Goal: Information Seeking & Learning: Understand process/instructions

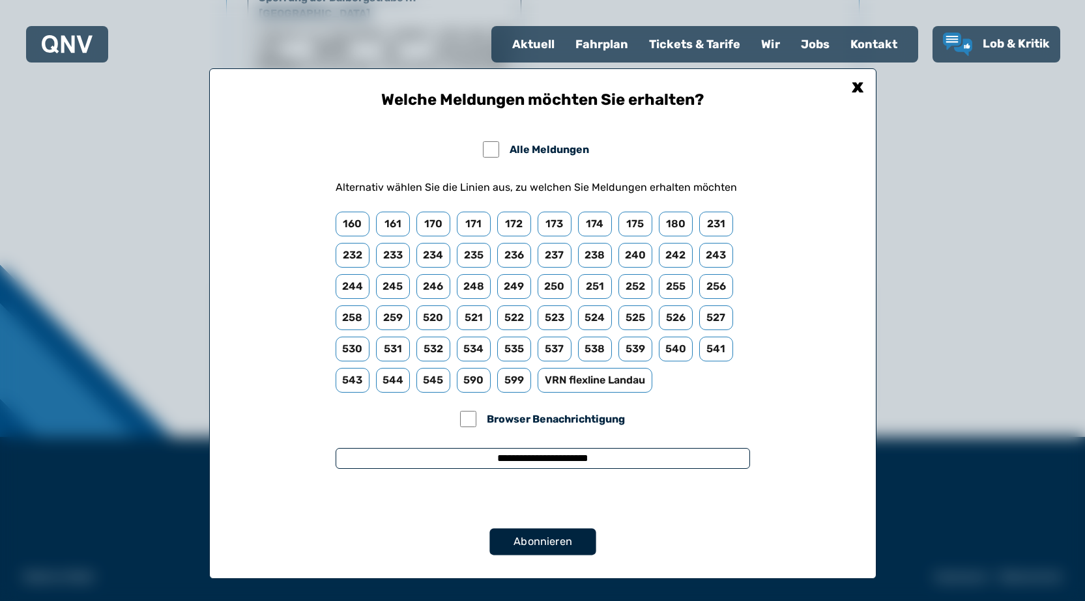
click at [545, 554] on button "Abonnieren" at bounding box center [542, 541] width 106 height 27
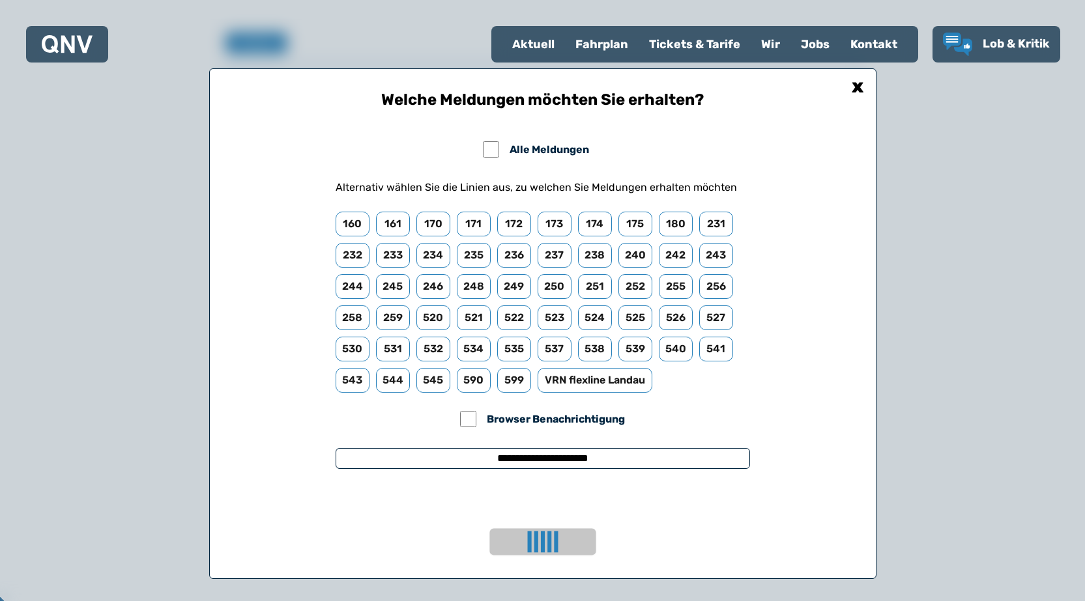
scroll to position [859, 0]
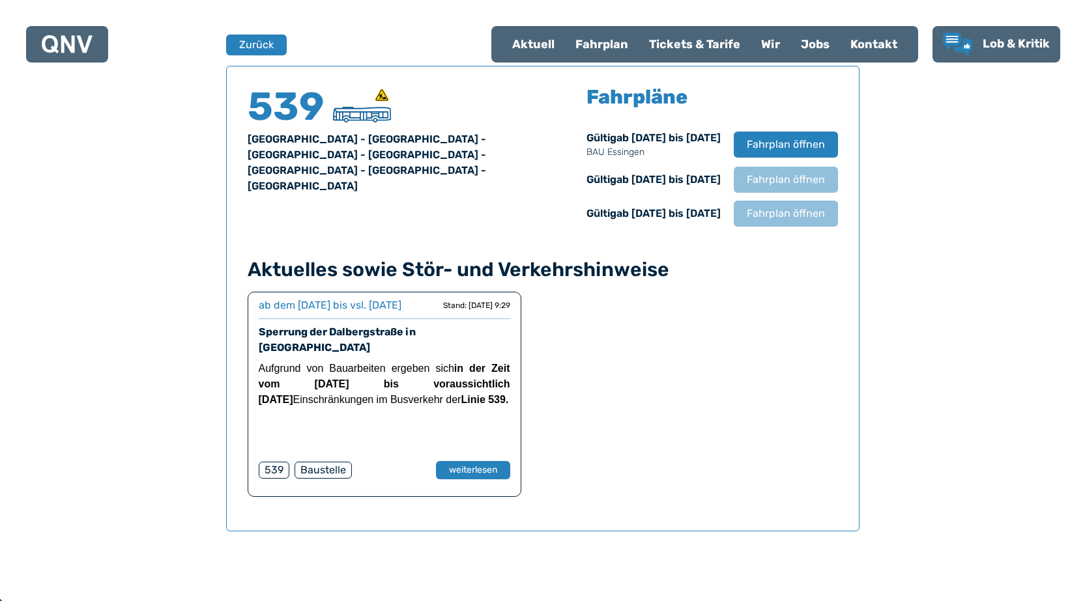
click at [592, 47] on div "Fahrplan" at bounding box center [602, 44] width 74 height 34
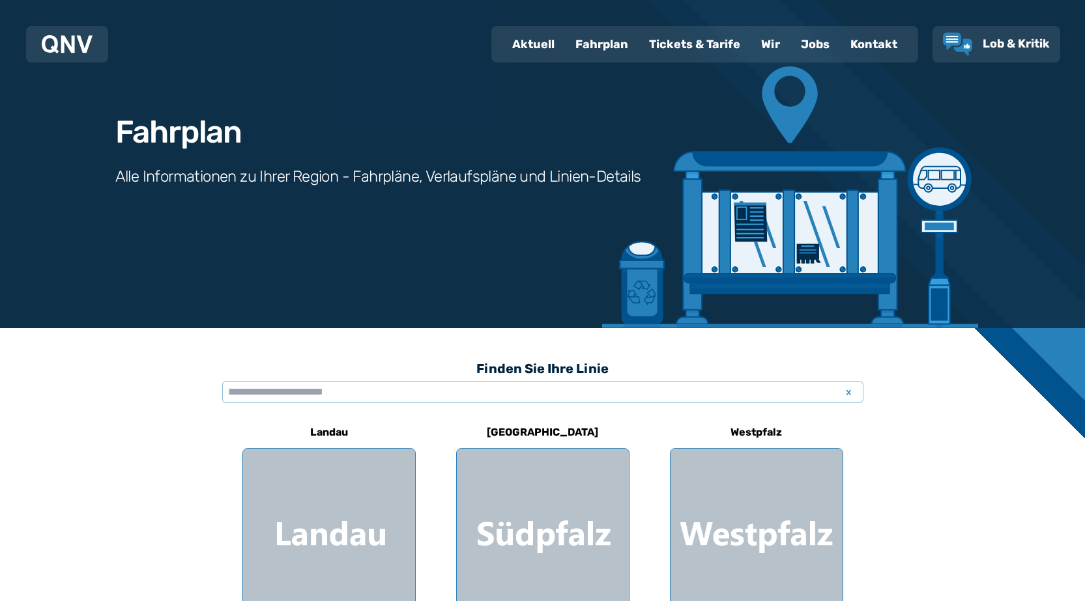
scroll to position [130, 0]
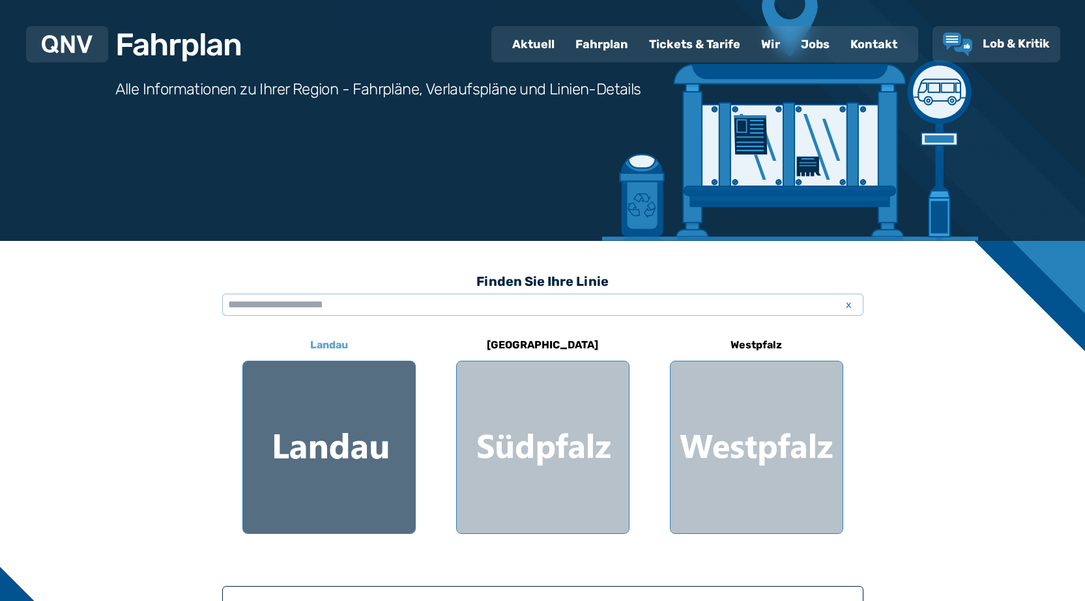
click at [326, 433] on div at bounding box center [329, 448] width 172 height 172
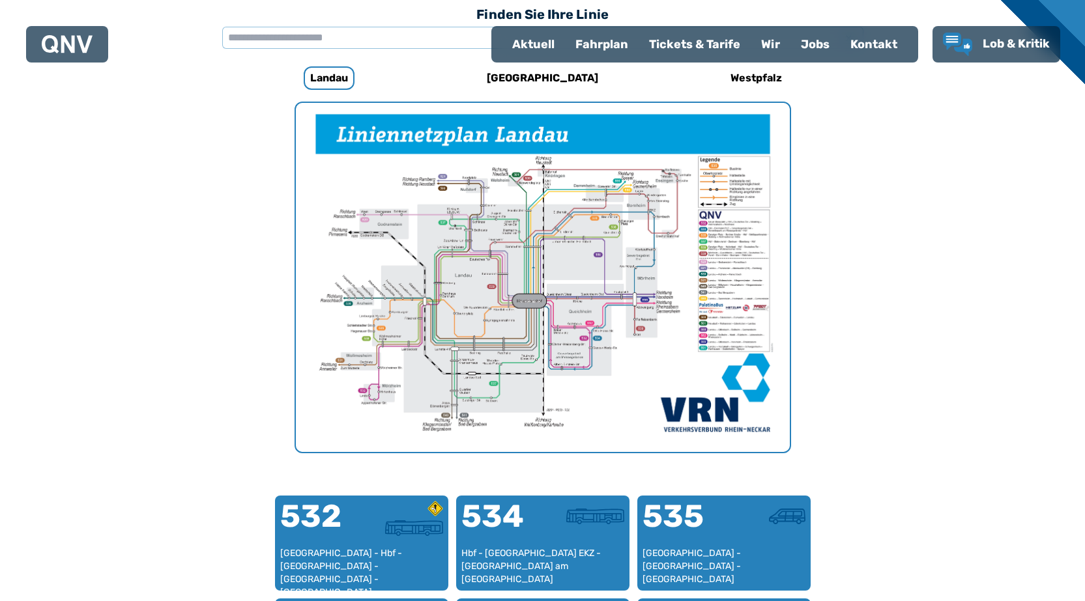
scroll to position [401, 0]
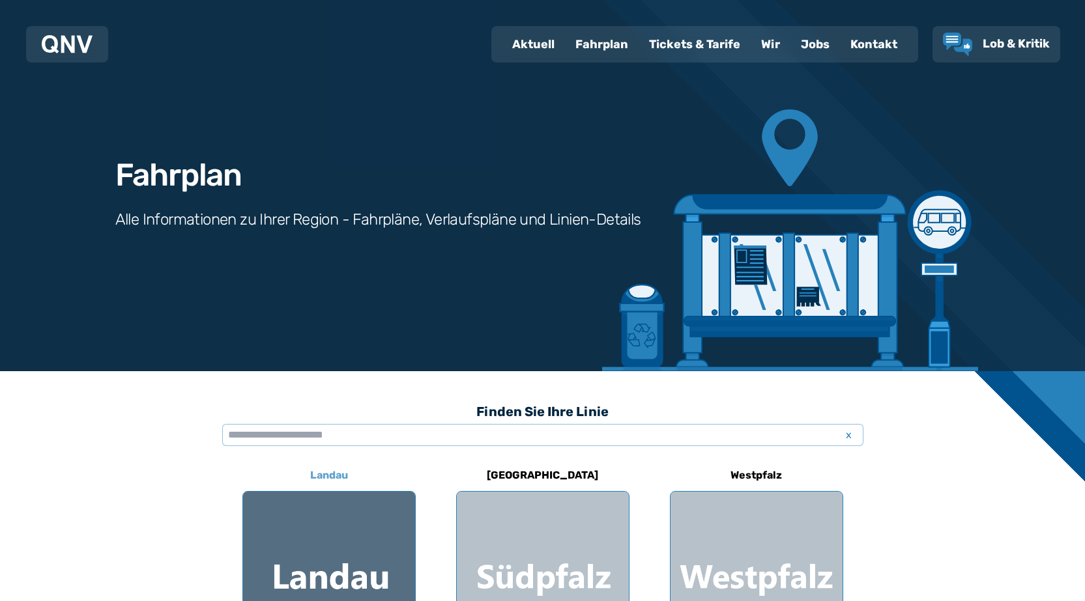
click at [361, 532] on div at bounding box center [329, 578] width 172 height 172
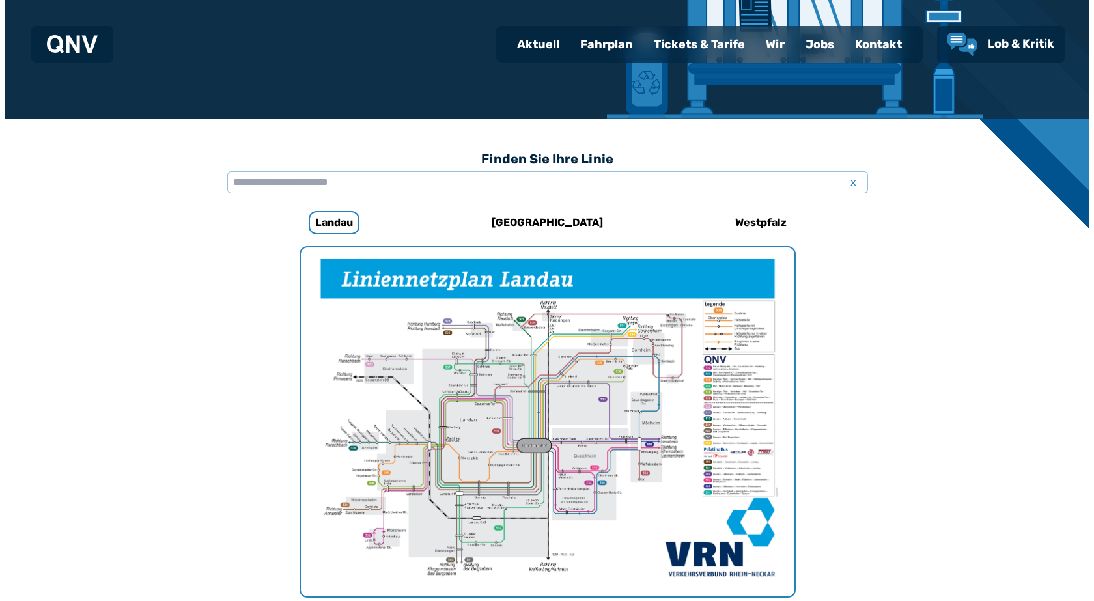
scroll to position [401, 0]
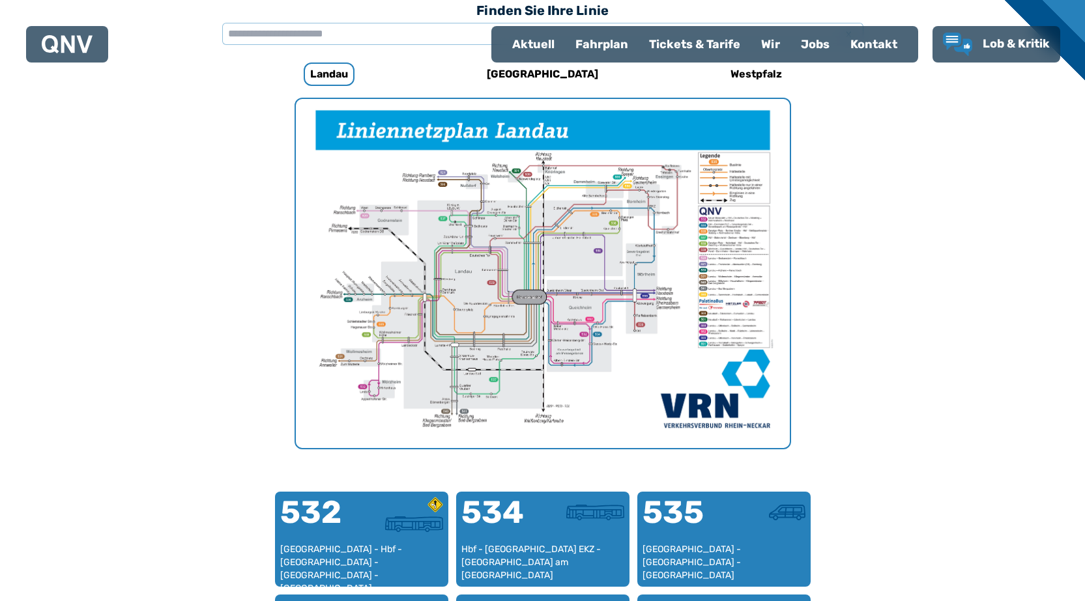
click at [573, 317] on img "1 von 1" at bounding box center [543, 273] width 494 height 349
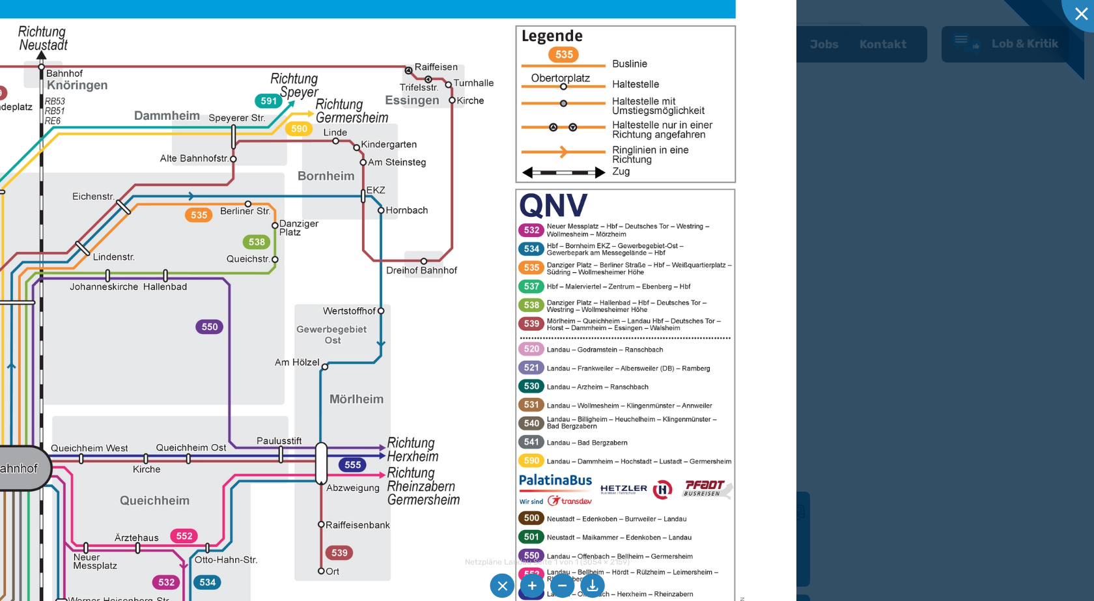
click at [340, 513] on img at bounding box center [39, 397] width 1513 height 1070
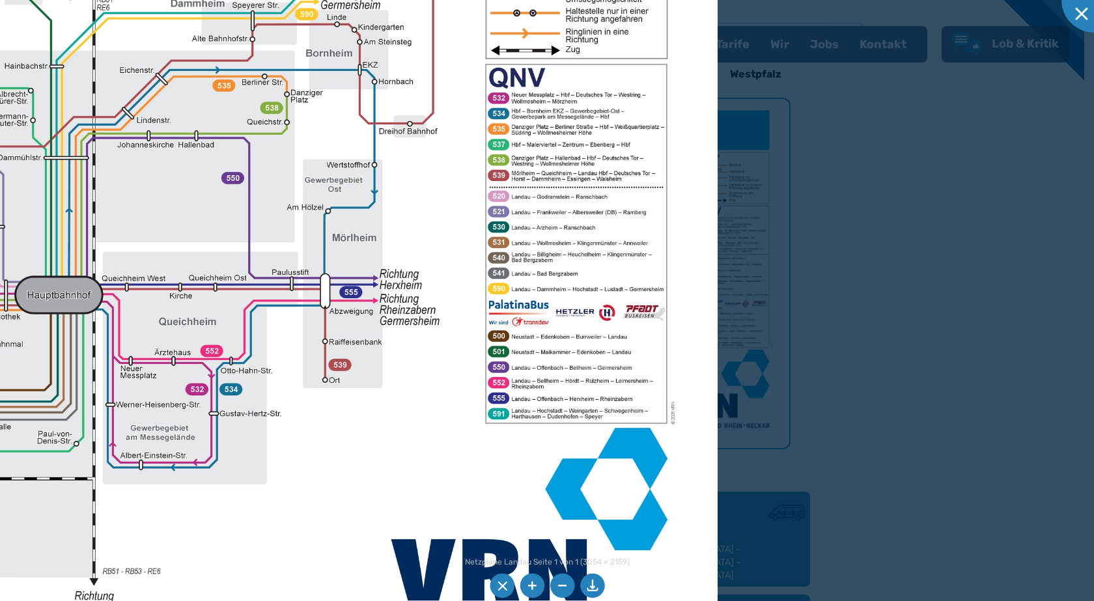
click at [606, 345] on img at bounding box center [93, 235] width 1250 height 884
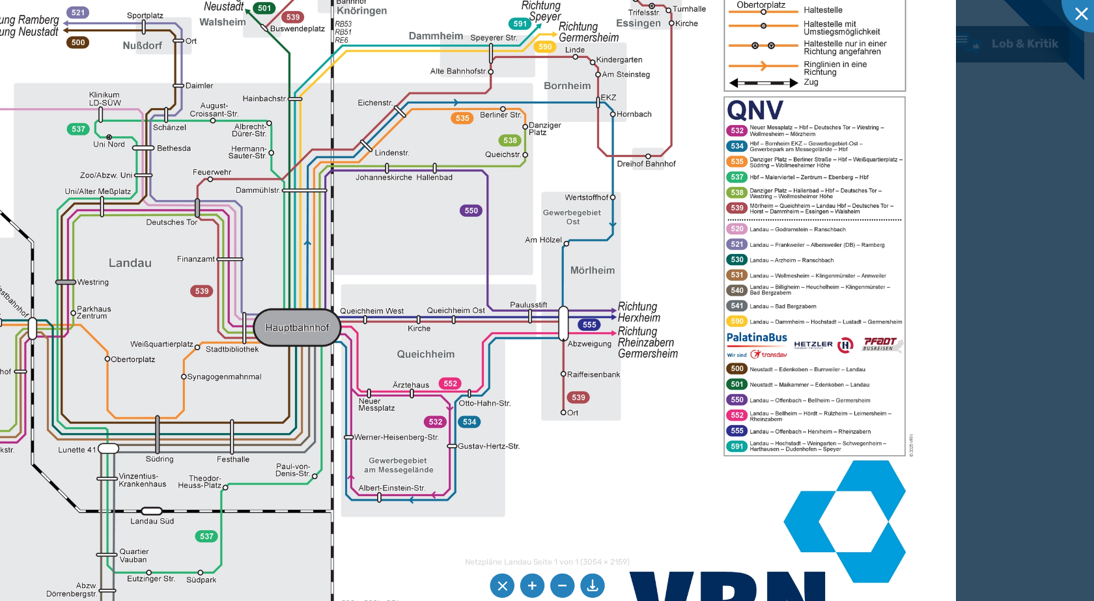
click at [714, 423] on img at bounding box center [331, 268] width 1250 height 884
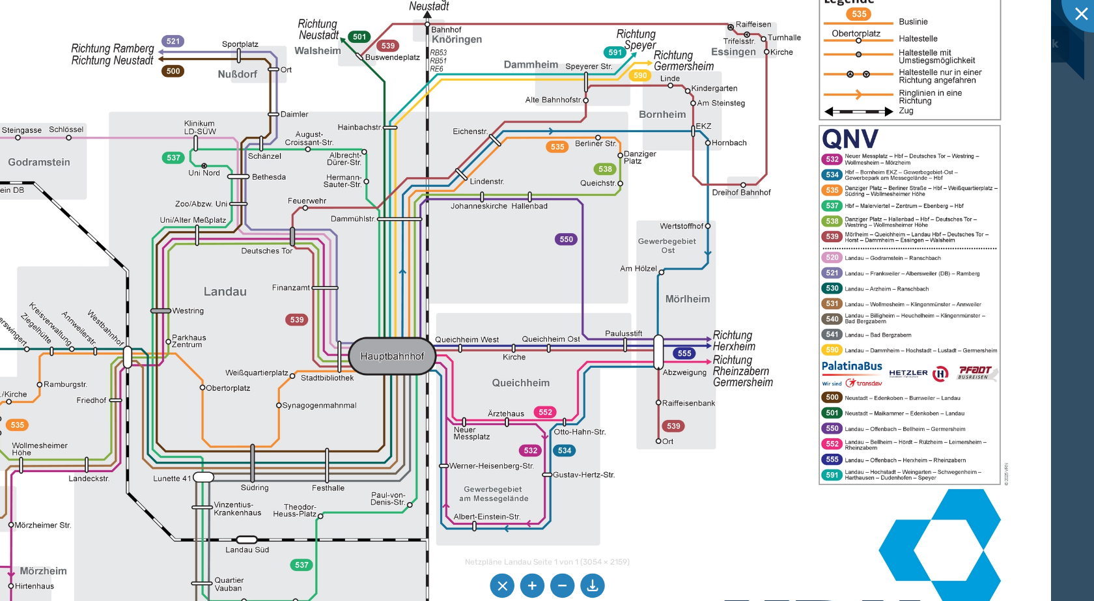
click at [474, 351] on img at bounding box center [426, 297] width 1250 height 884
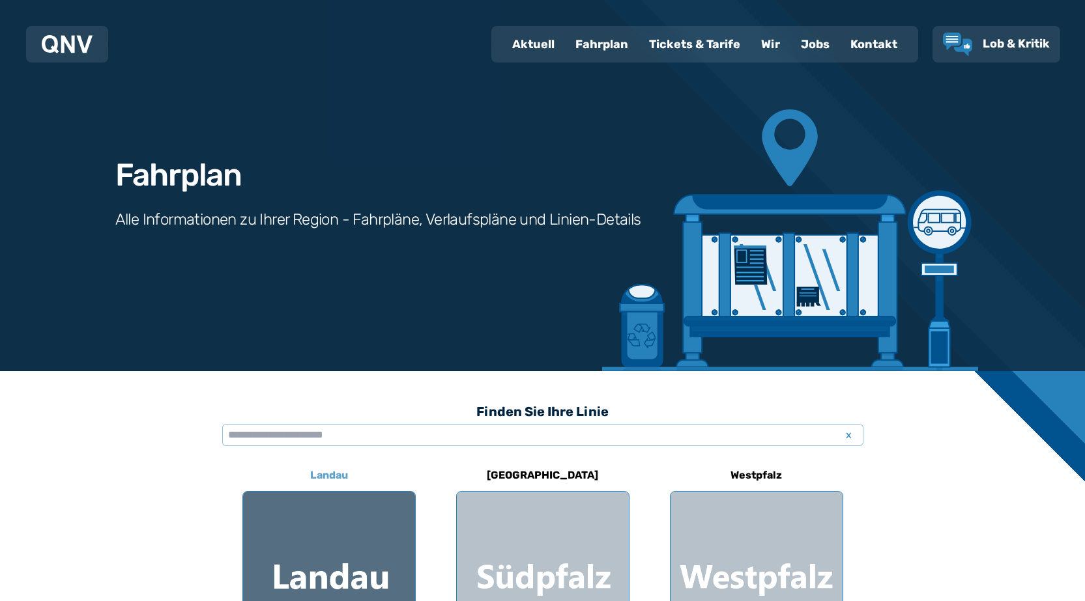
click at [373, 566] on div at bounding box center [329, 578] width 172 height 172
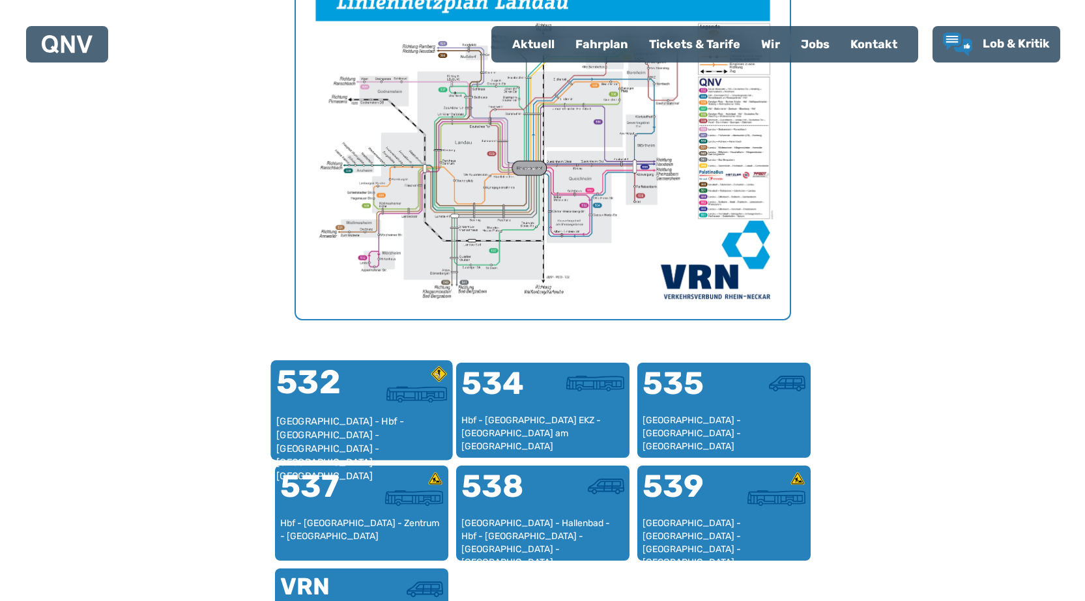
scroll to position [532, 0]
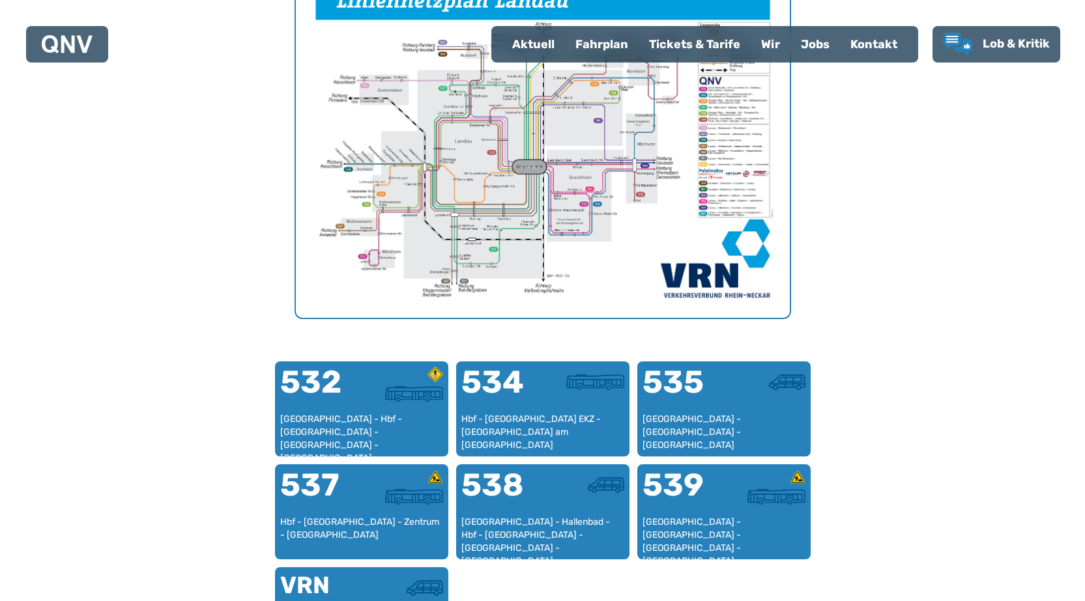
click at [612, 190] on img "1 von 1" at bounding box center [543, 143] width 494 height 349
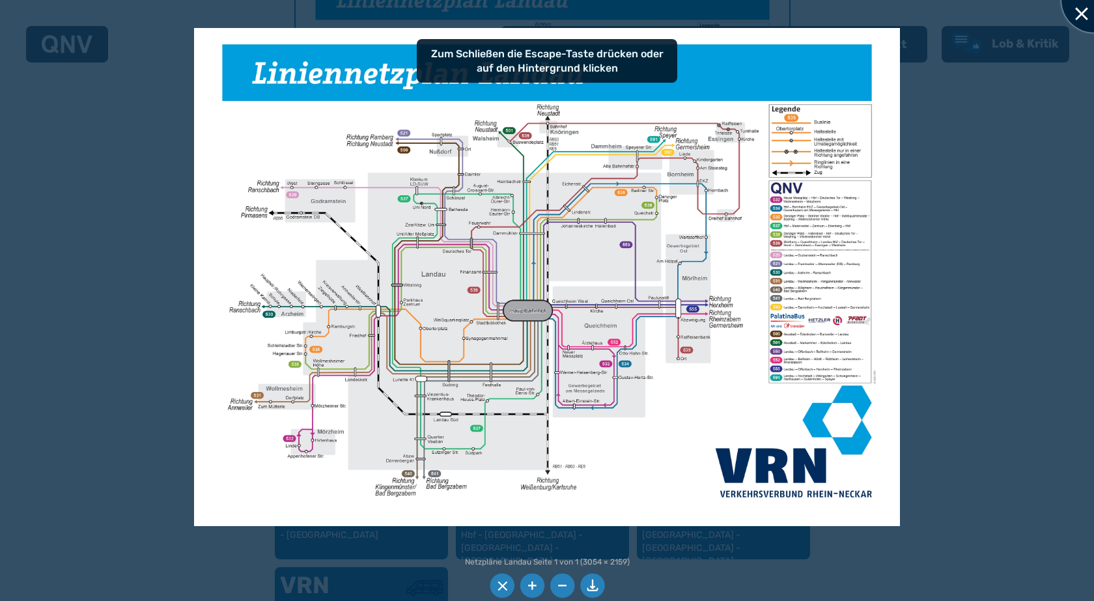
click at [1077, 16] on div at bounding box center [1094, -1] width 65 height 65
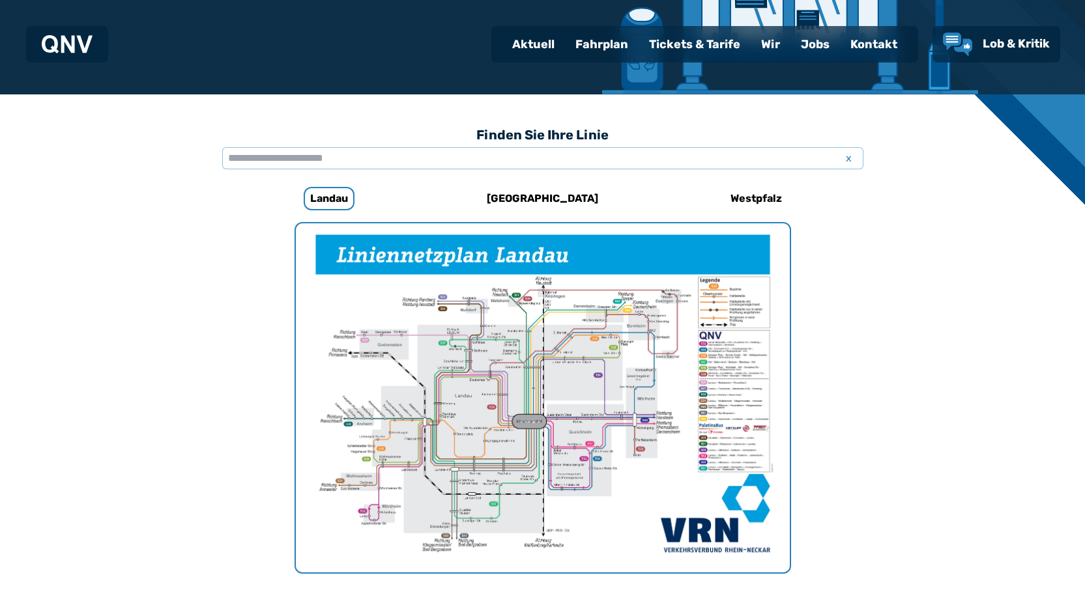
scroll to position [271, 0]
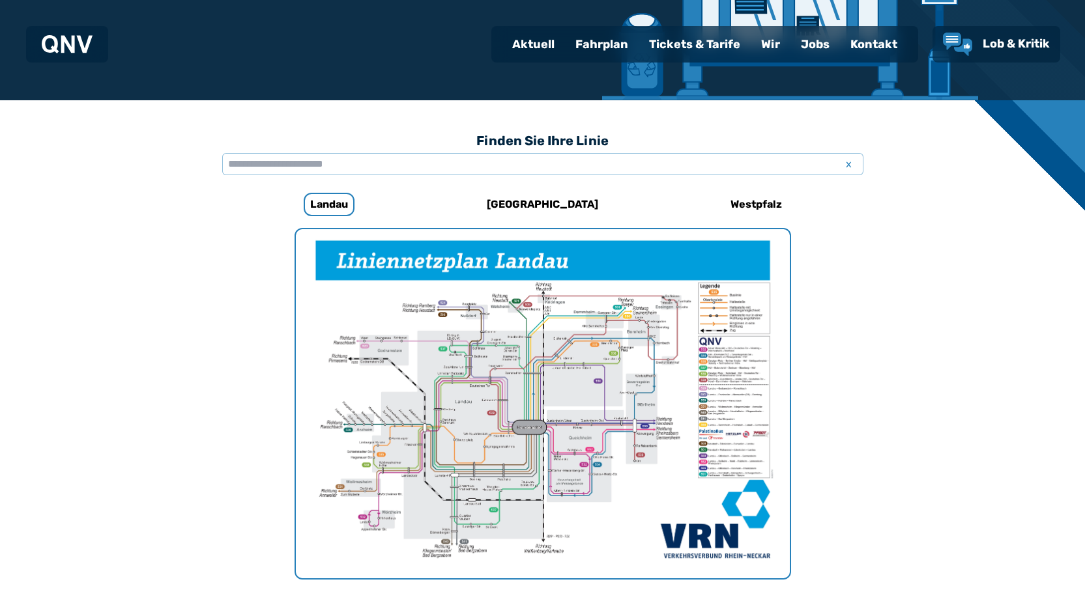
click at [610, 36] on div "Fahrplan" at bounding box center [602, 44] width 74 height 34
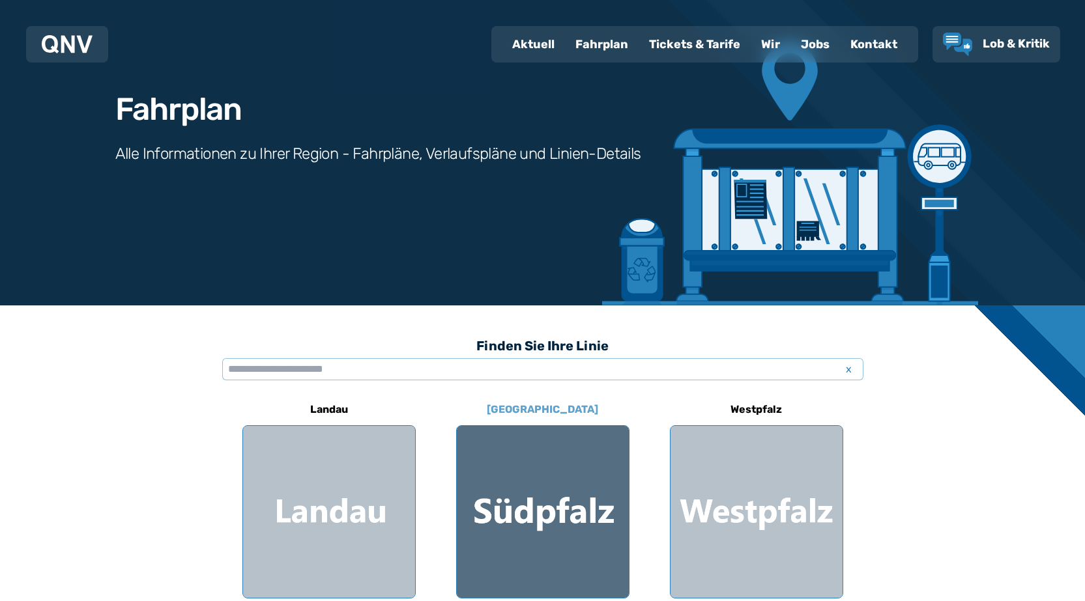
scroll to position [261, 0]
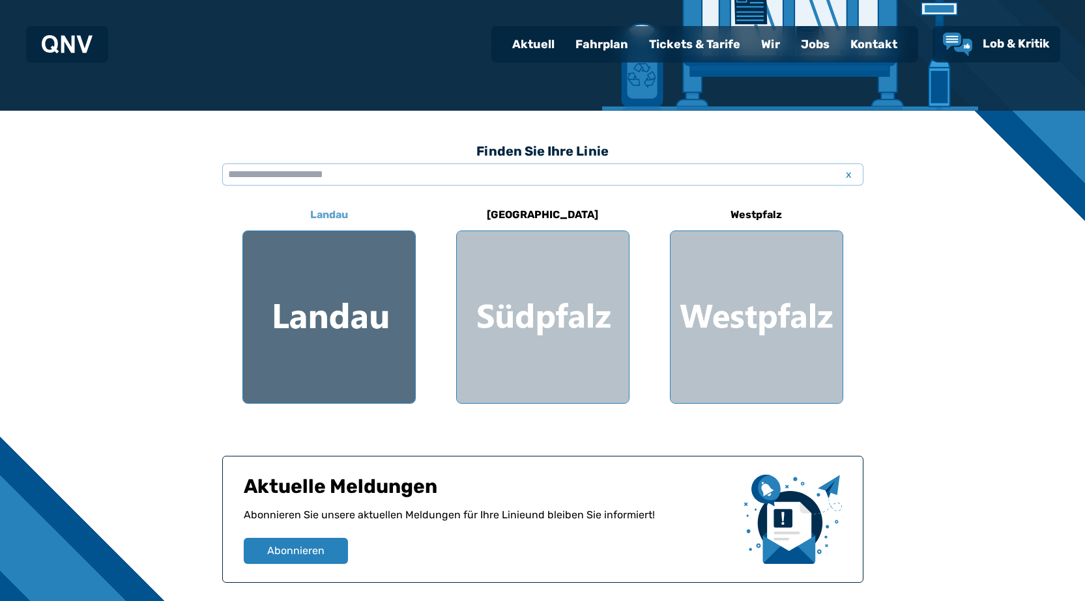
click at [360, 304] on div at bounding box center [329, 317] width 172 height 172
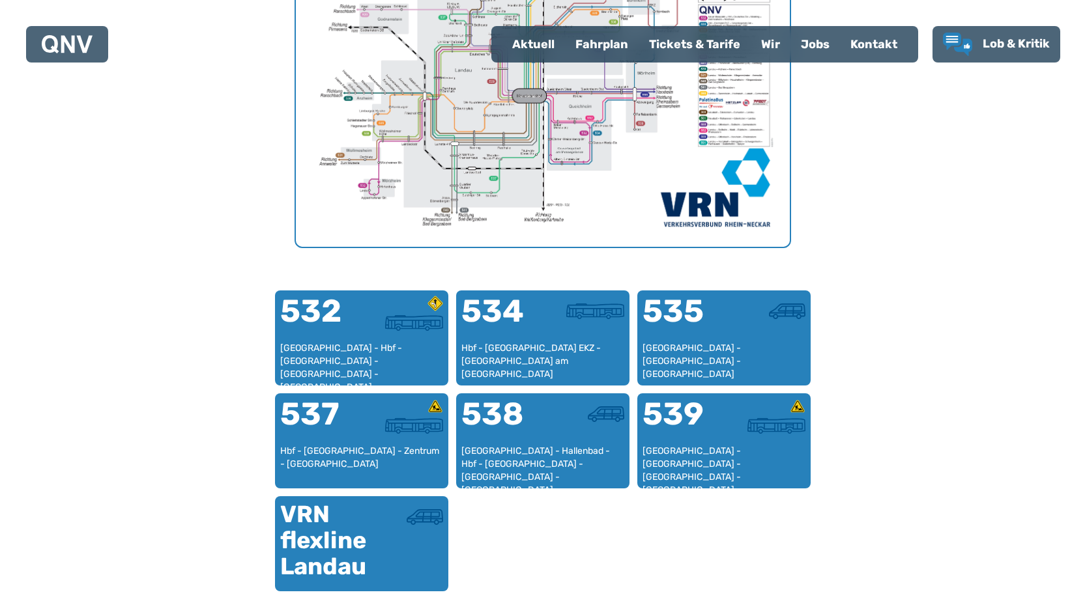
scroll to position [597, 0]
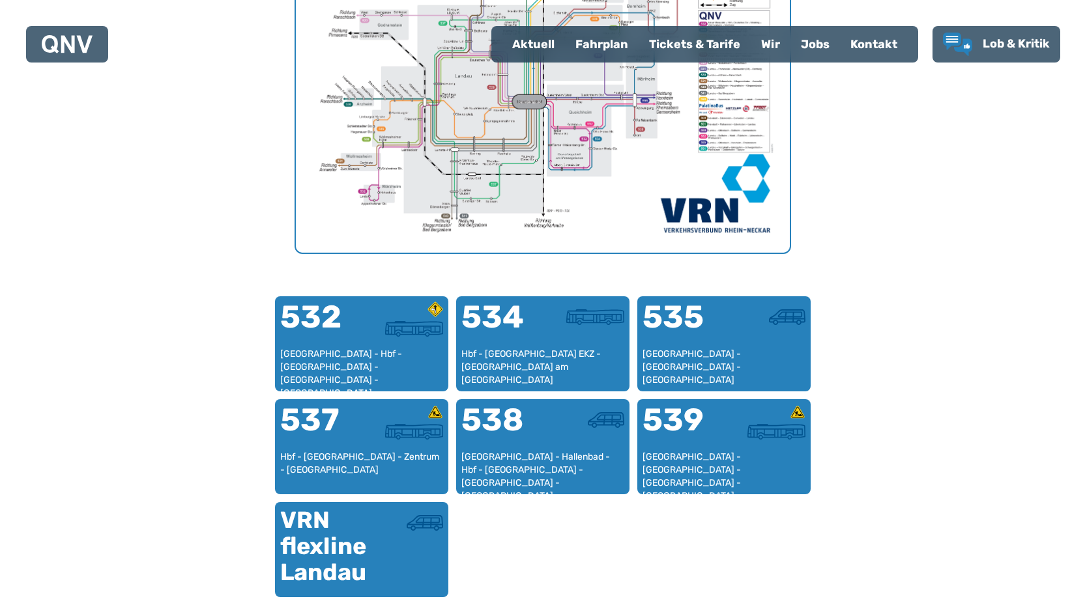
click at [605, 39] on div "Fahrplan" at bounding box center [602, 44] width 74 height 34
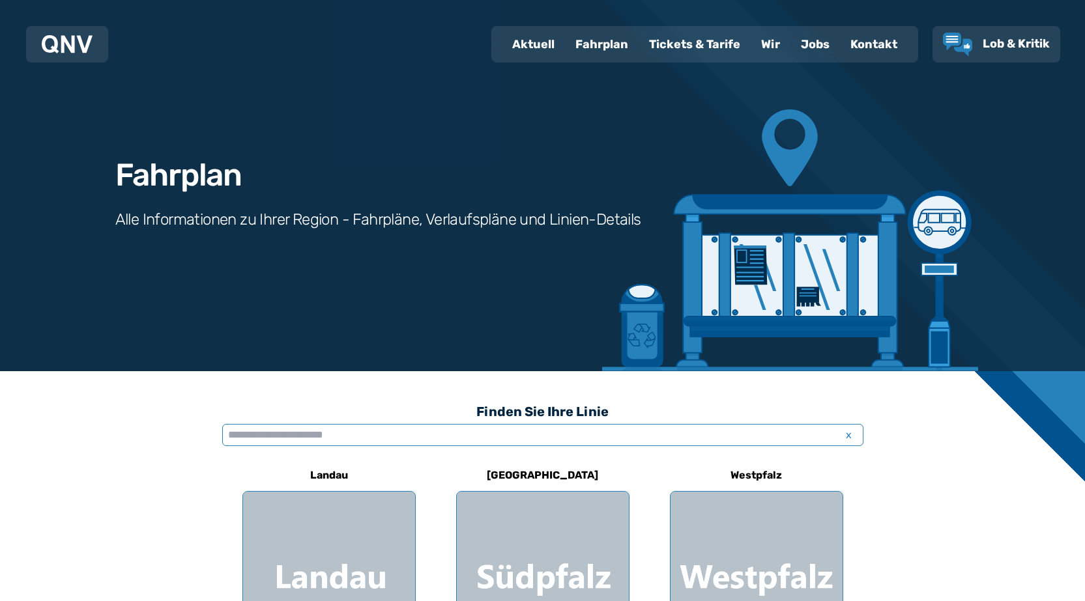
click at [267, 430] on input "text" at bounding box center [542, 435] width 641 height 22
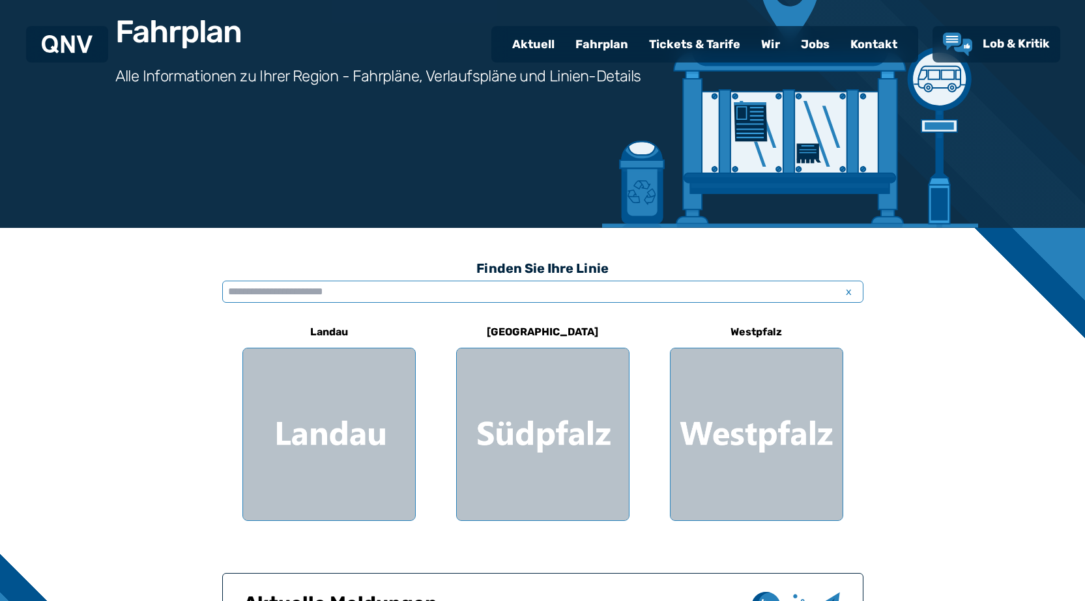
scroll to position [326, 0]
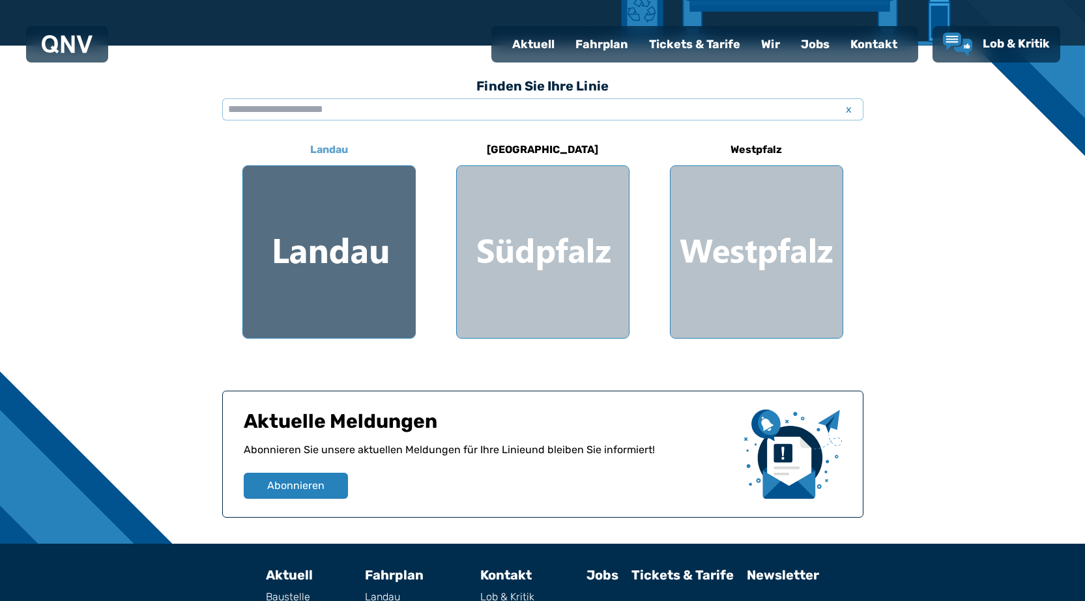
click at [339, 303] on div at bounding box center [329, 252] width 172 height 172
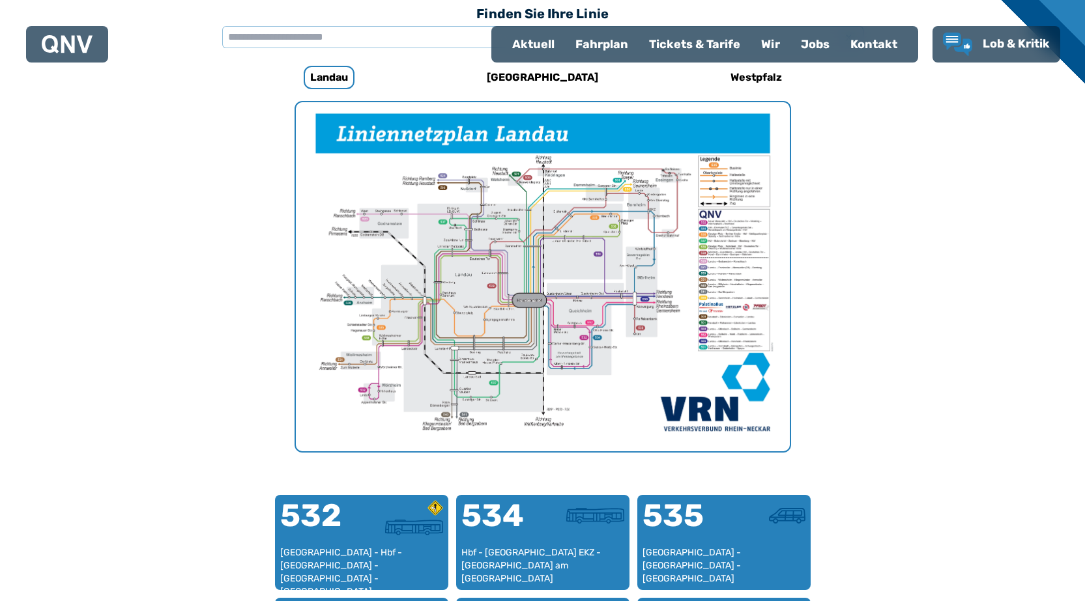
scroll to position [401, 0]
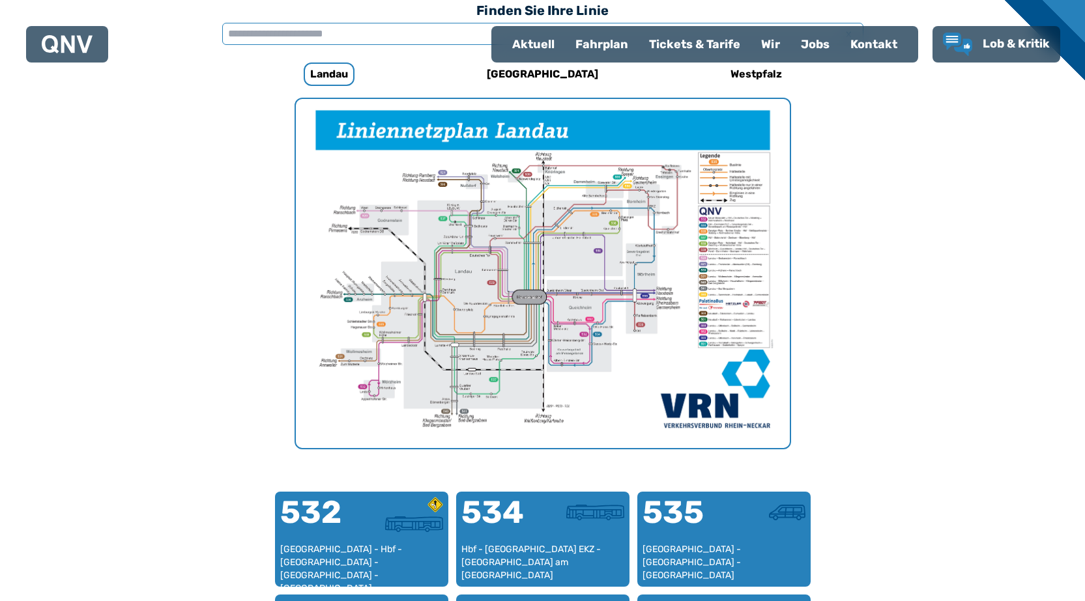
click at [322, 30] on input "text" at bounding box center [542, 34] width 641 height 22
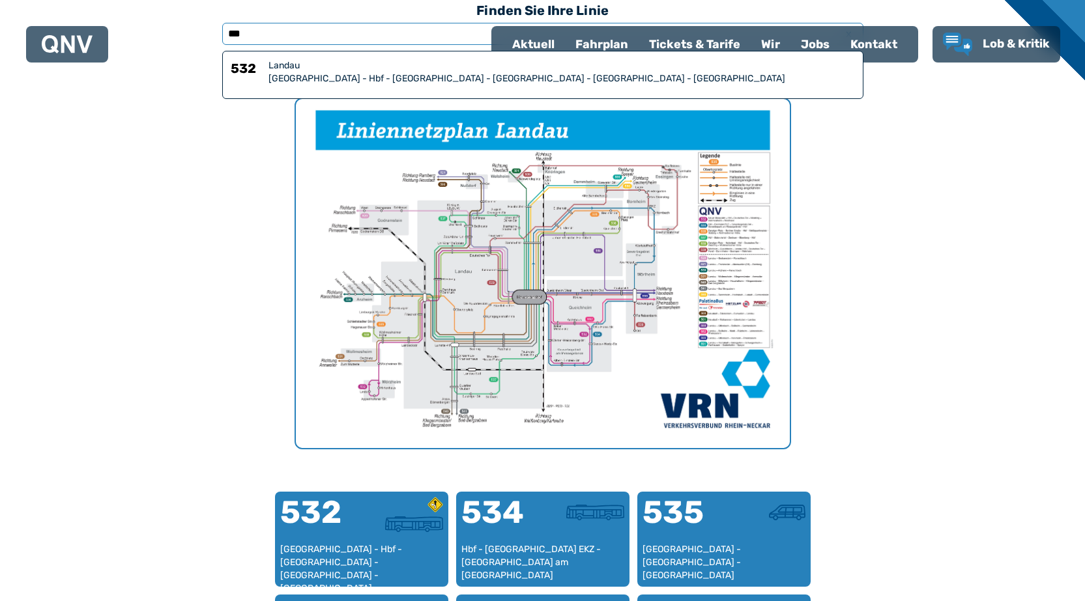
type input "***"
click at [306, 73] on div "[GEOGRAPHIC_DATA] - Hbf - [GEOGRAPHIC_DATA] - [GEOGRAPHIC_DATA] - [GEOGRAPHIC_D…" at bounding box center [561, 78] width 586 height 13
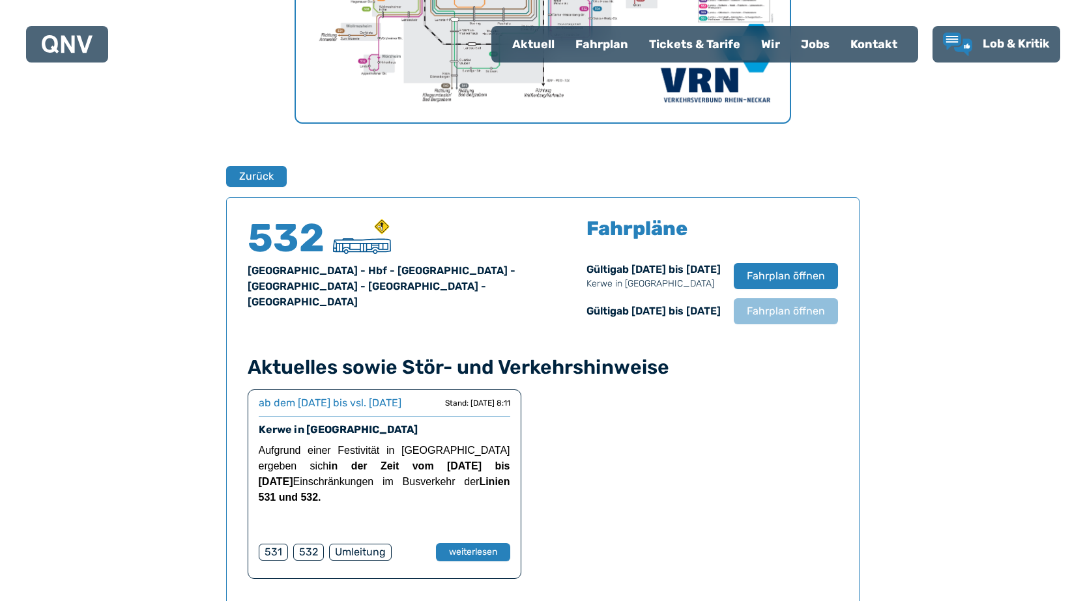
scroll to position [533, 0]
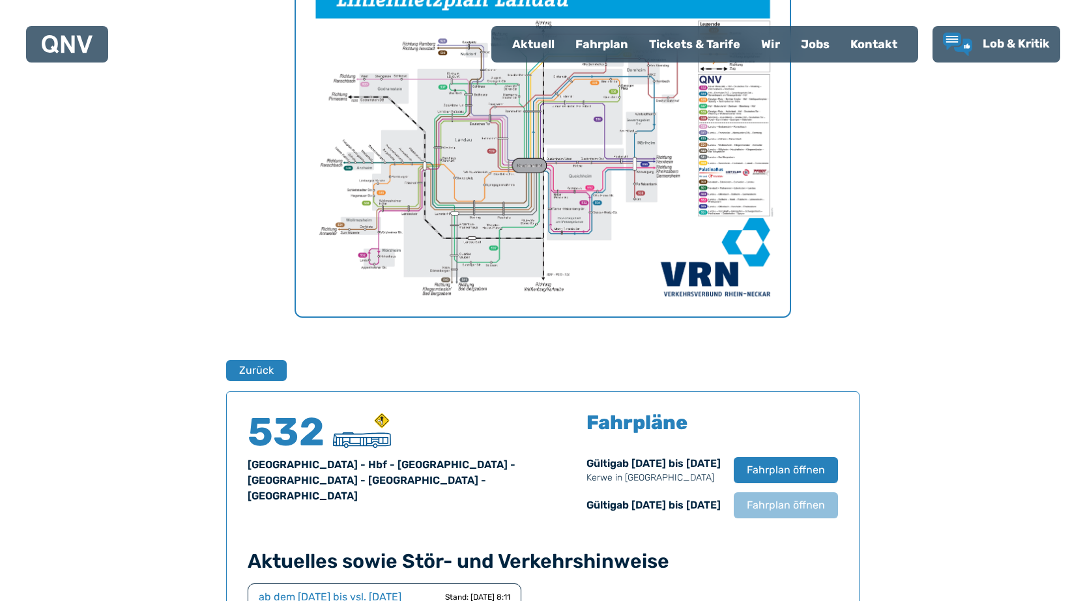
click at [607, 46] on div "Fahrplan" at bounding box center [602, 44] width 74 height 34
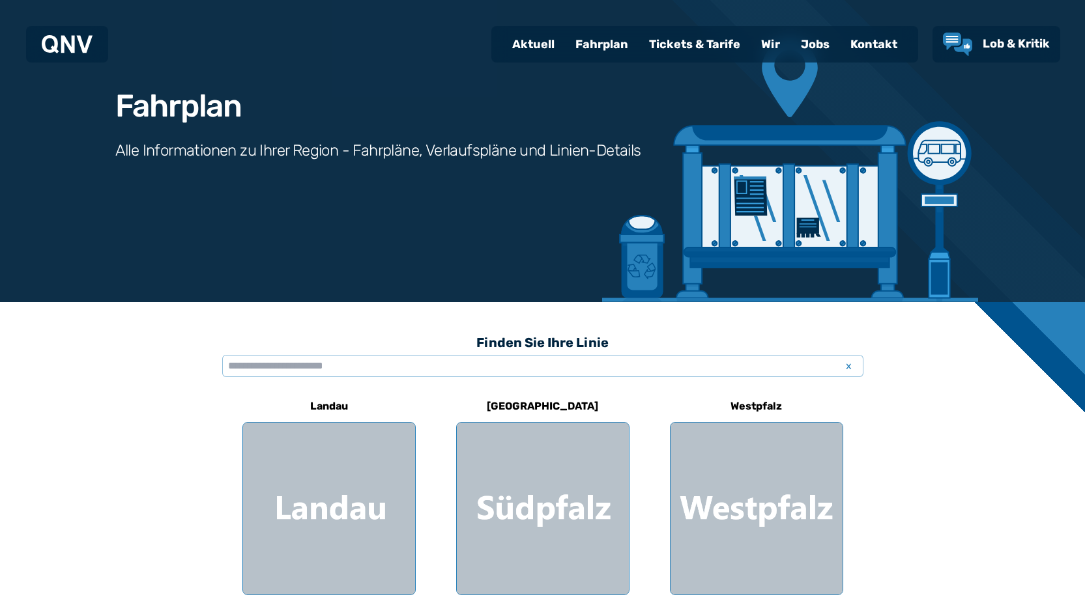
scroll to position [261, 0]
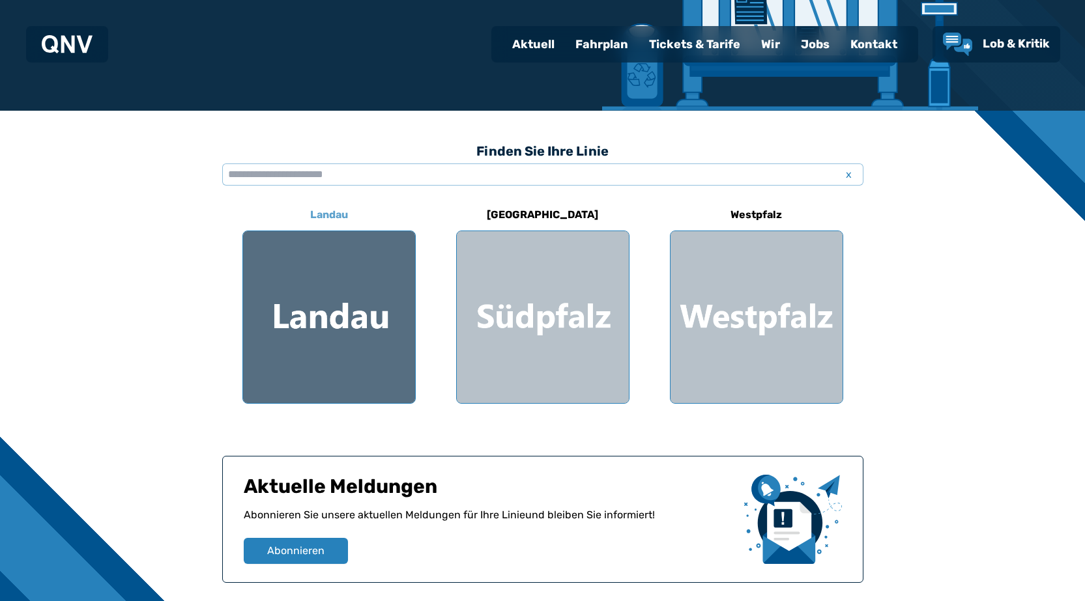
click at [350, 361] on div at bounding box center [329, 317] width 172 height 172
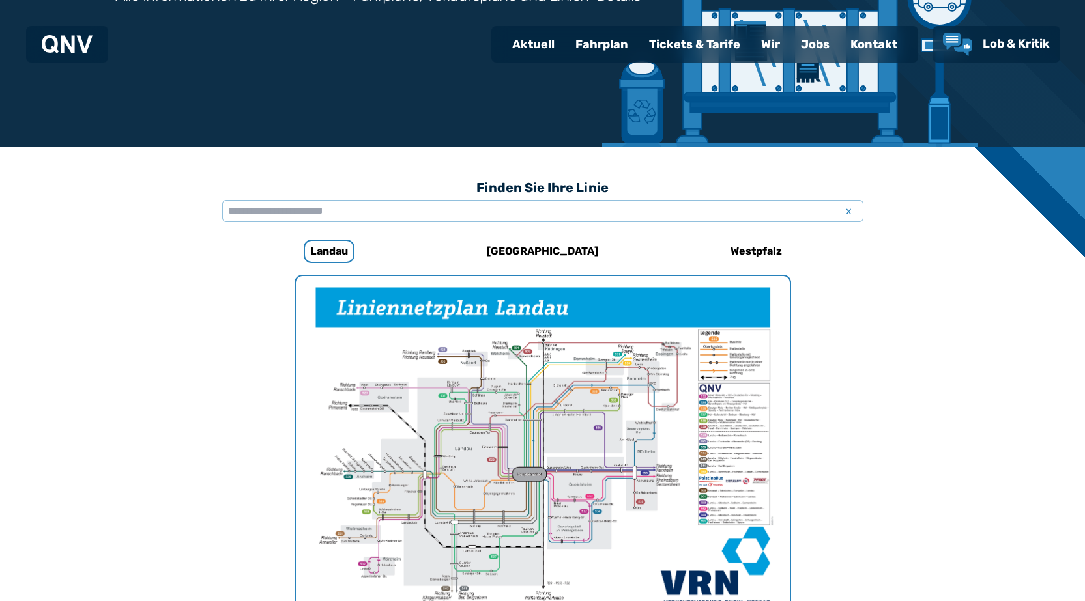
scroll to position [215, 0]
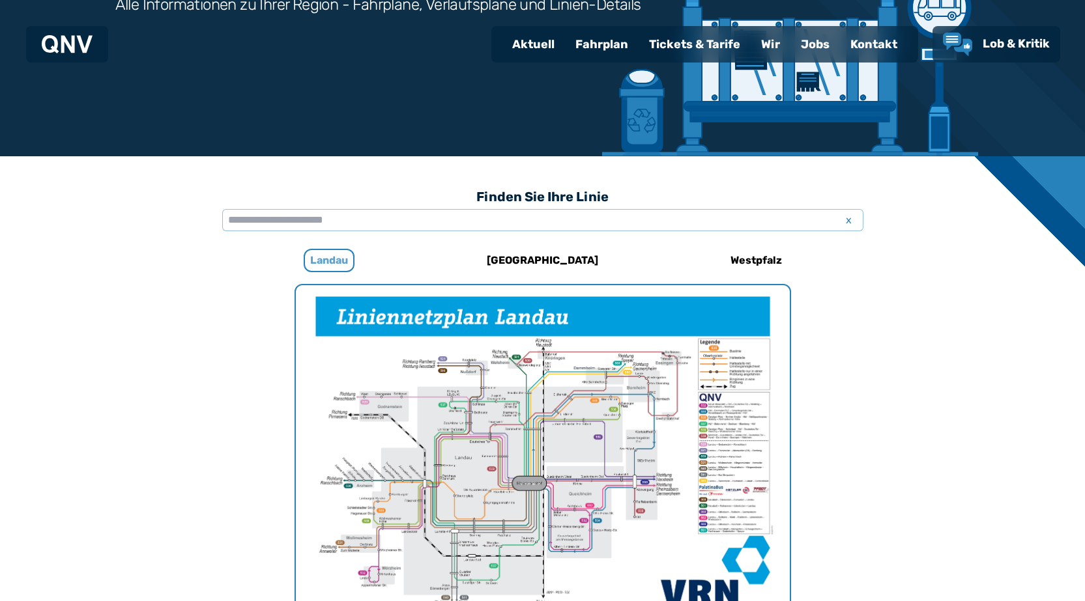
click at [333, 261] on h6 "Landau" at bounding box center [329, 260] width 51 height 23
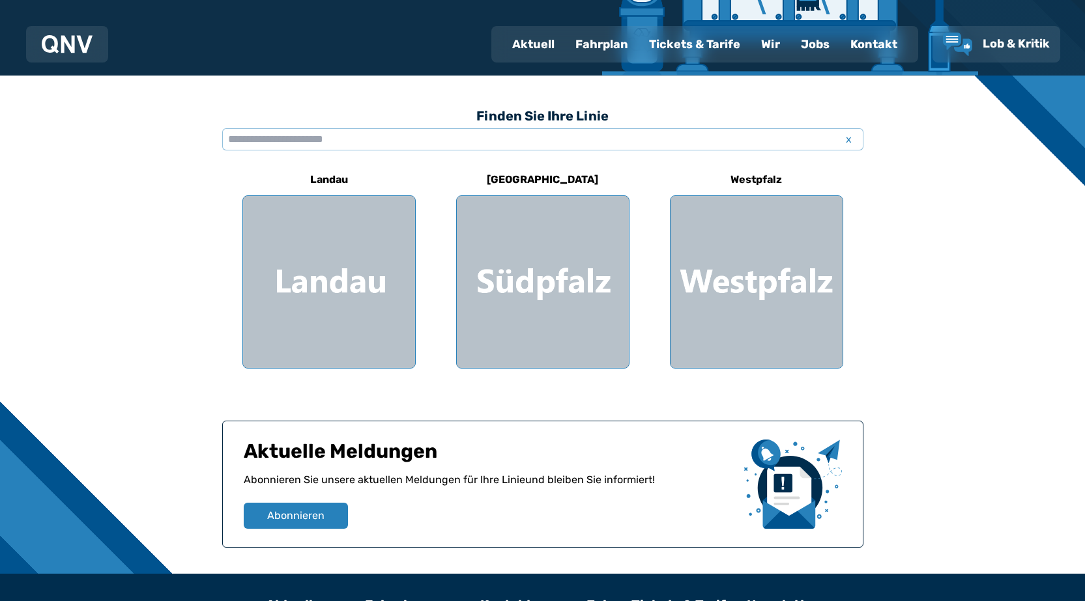
scroll to position [326, 0]
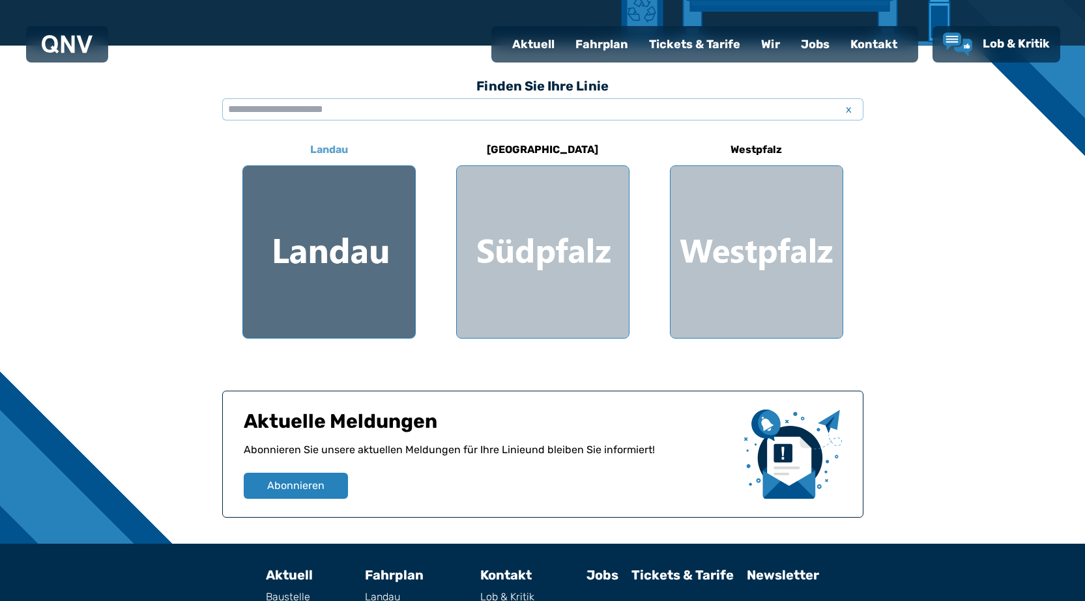
click at [339, 212] on div at bounding box center [329, 252] width 172 height 172
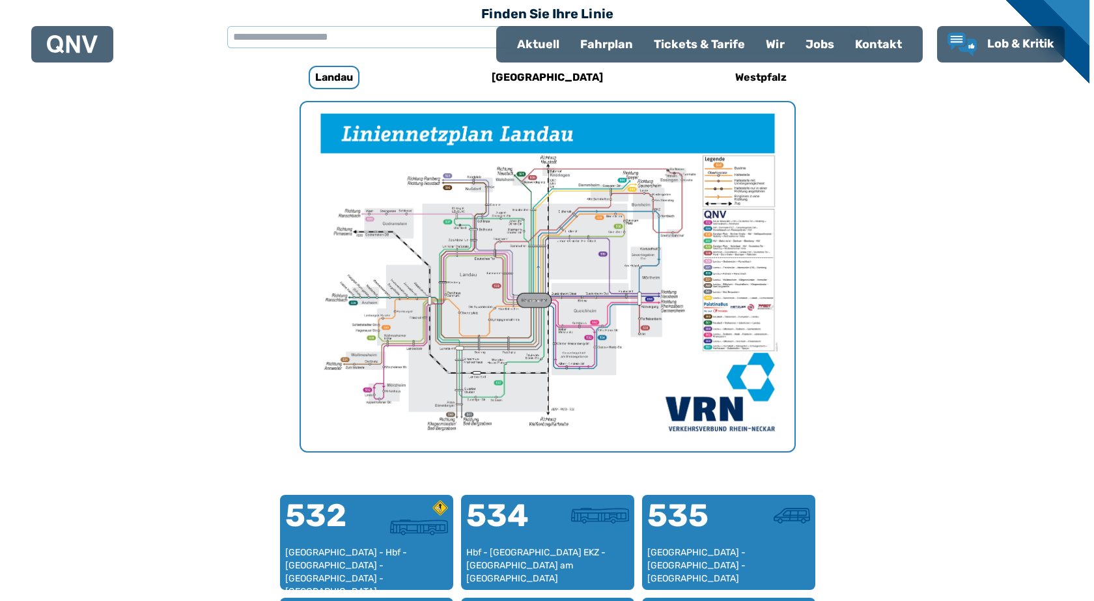
scroll to position [401, 0]
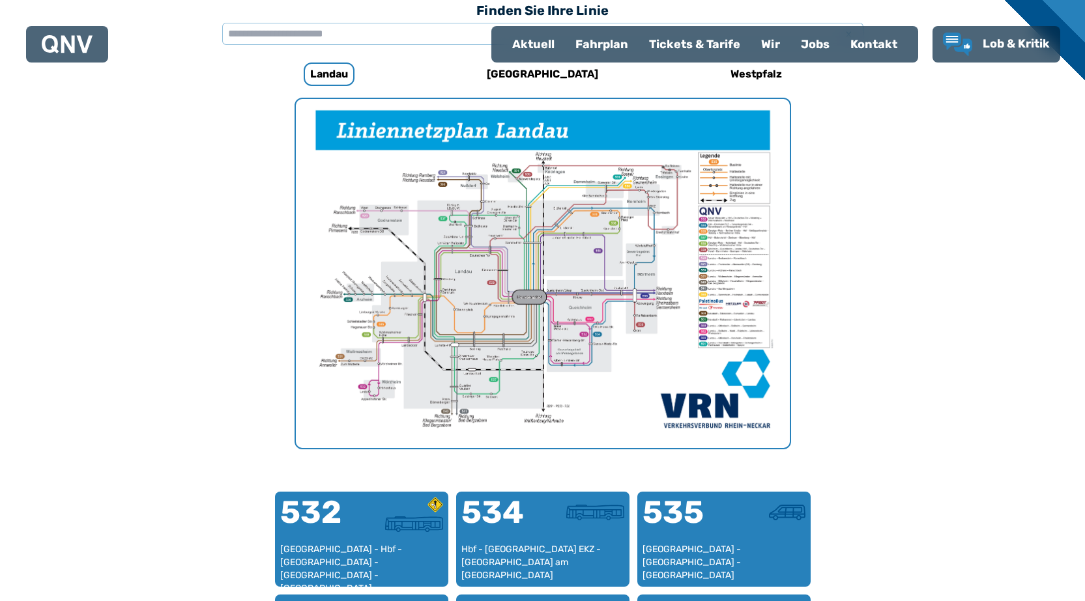
click at [728, 222] on img "1 von 1" at bounding box center [543, 273] width 494 height 349
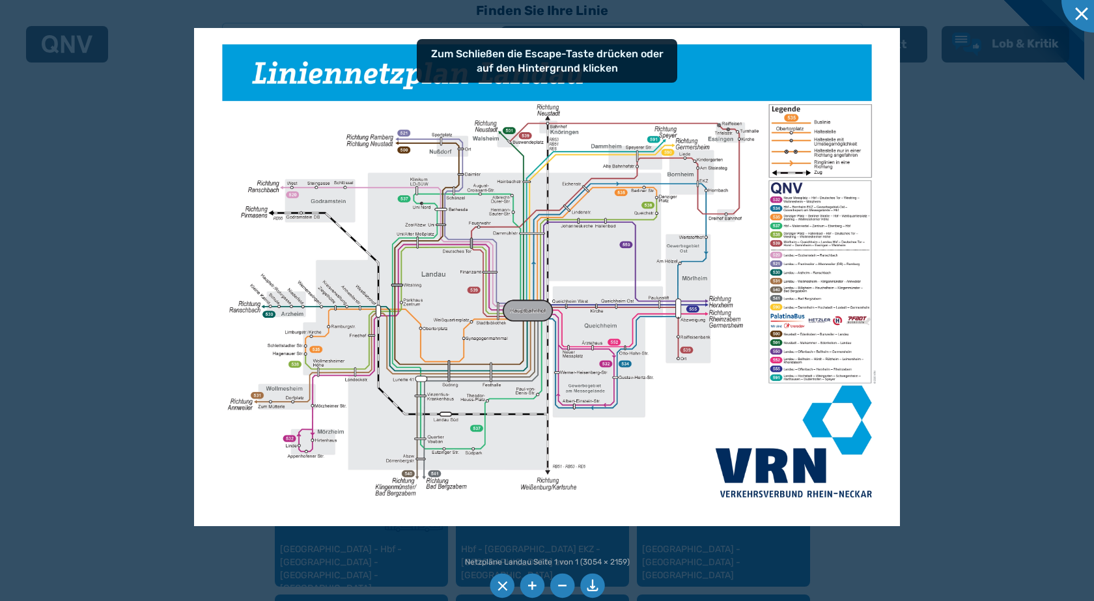
click at [818, 302] on img at bounding box center [546, 277] width 705 height 499
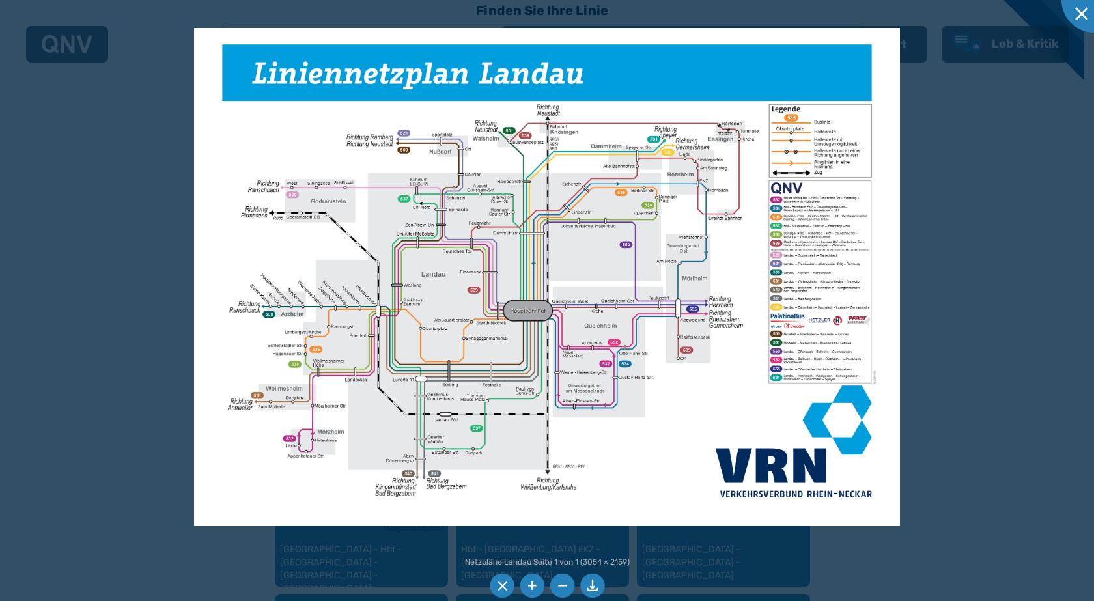
click at [677, 448] on img at bounding box center [546, 277] width 705 height 499
click at [647, 173] on img at bounding box center [546, 277] width 705 height 499
click at [722, 106] on img at bounding box center [546, 277] width 705 height 499
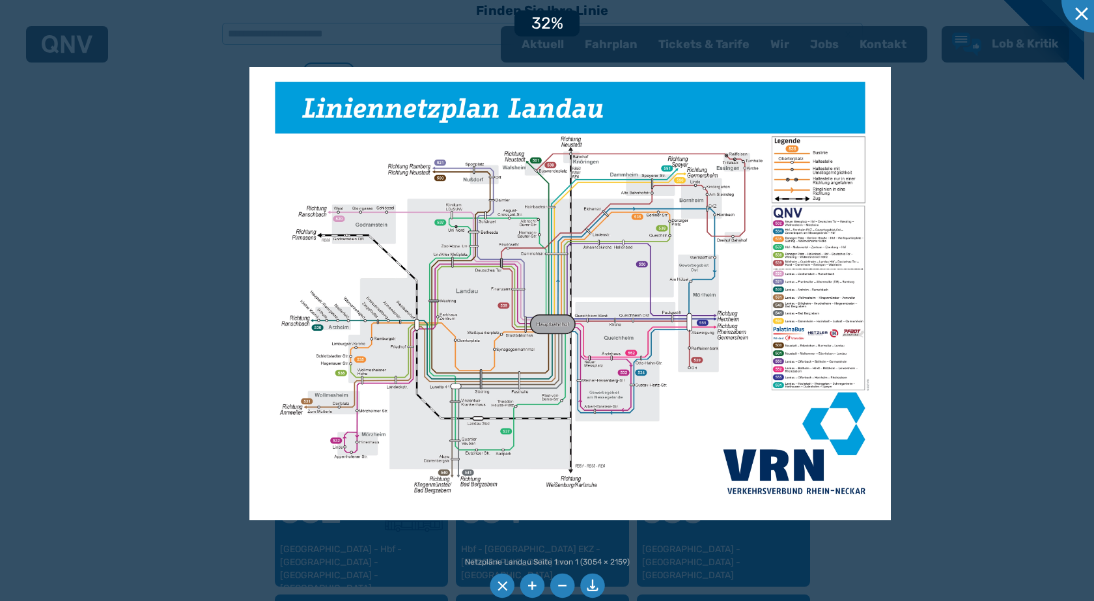
click at [631, 343] on img at bounding box center [570, 293] width 642 height 453
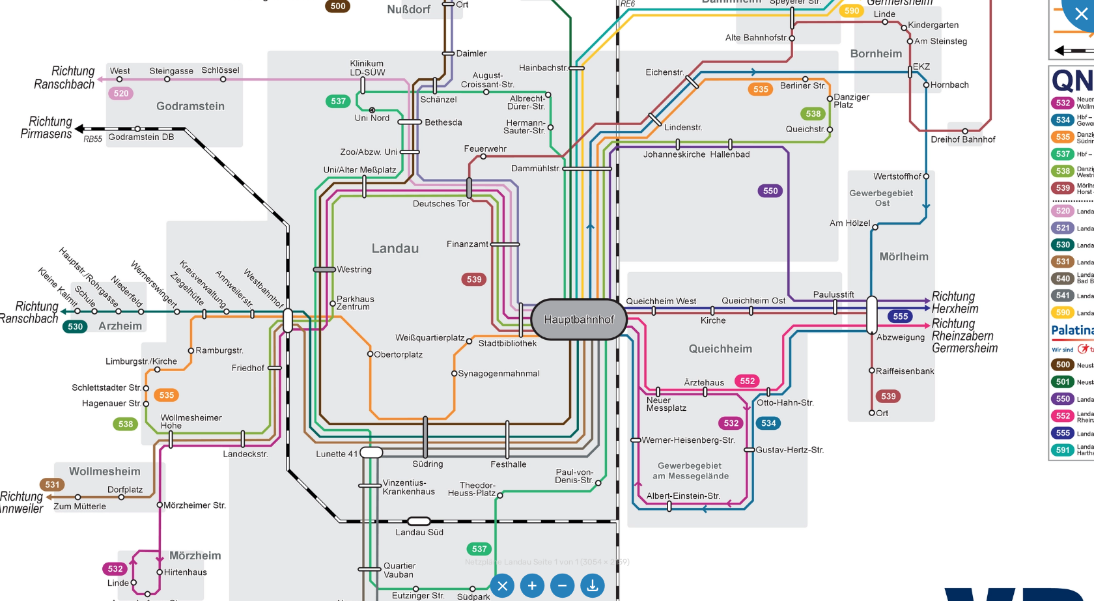
click at [606, 373] on img at bounding box center [616, 254] width 1375 height 973
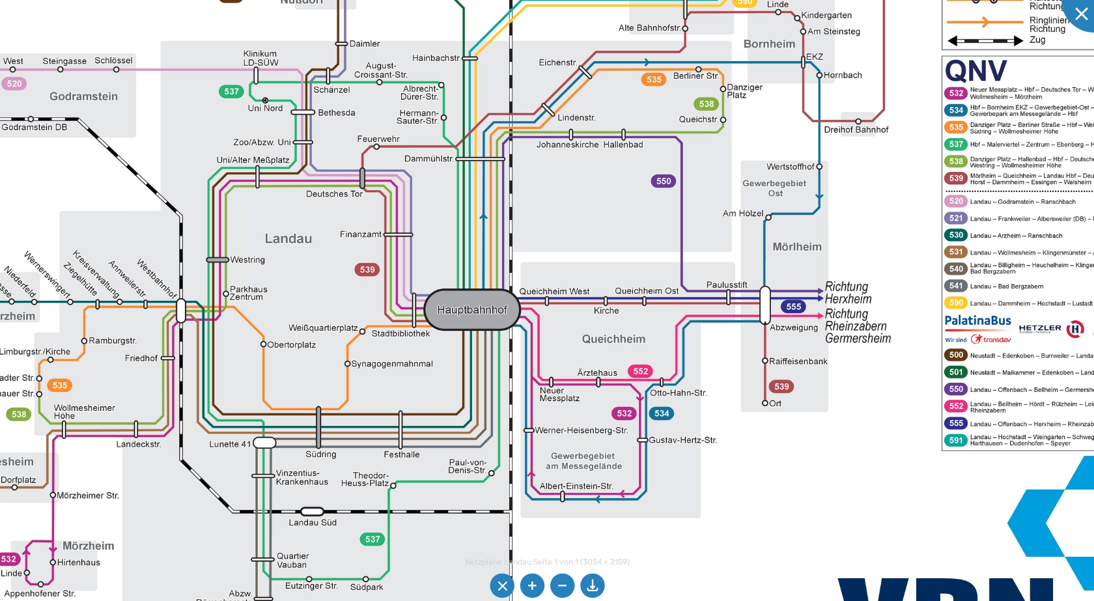
click at [428, 455] on img at bounding box center [509, 244] width 1375 height 973
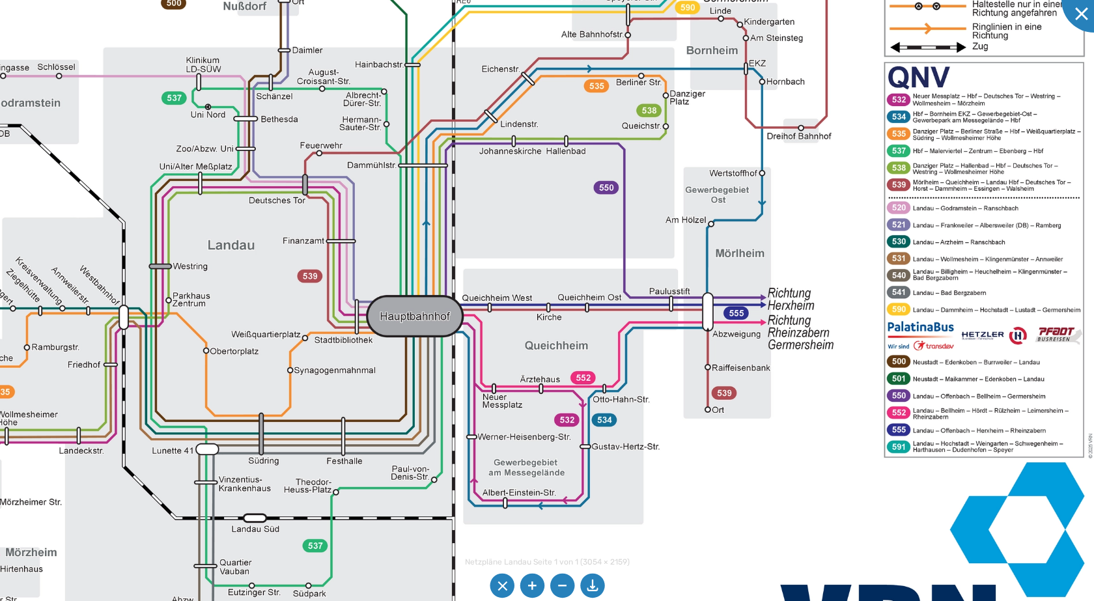
click at [517, 382] on img at bounding box center [452, 251] width 1375 height 973
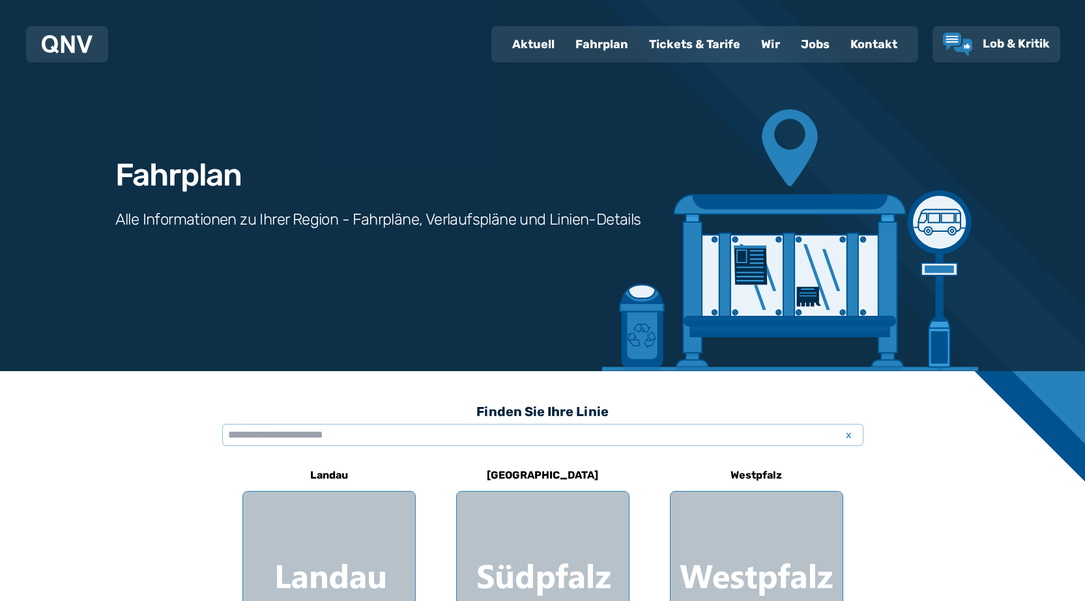
click at [609, 45] on div "Fahrplan" at bounding box center [602, 44] width 74 height 34
click at [479, 218] on h3 "Alle Informationen zu Ihrer Region - Fahrpläne, Verlaufspläne und Linien-Details" at bounding box center [378, 219] width 526 height 21
click at [953, 227] on div "Fahrplan Alle Informationen zu Ihrer Region - Fahrpläne, Verlaufspläne und Lini…" at bounding box center [543, 185] width 938 height 371
click at [627, 42] on div "Fahrplan" at bounding box center [602, 44] width 74 height 34
click at [579, 50] on div "Fahrplan" at bounding box center [602, 44] width 74 height 34
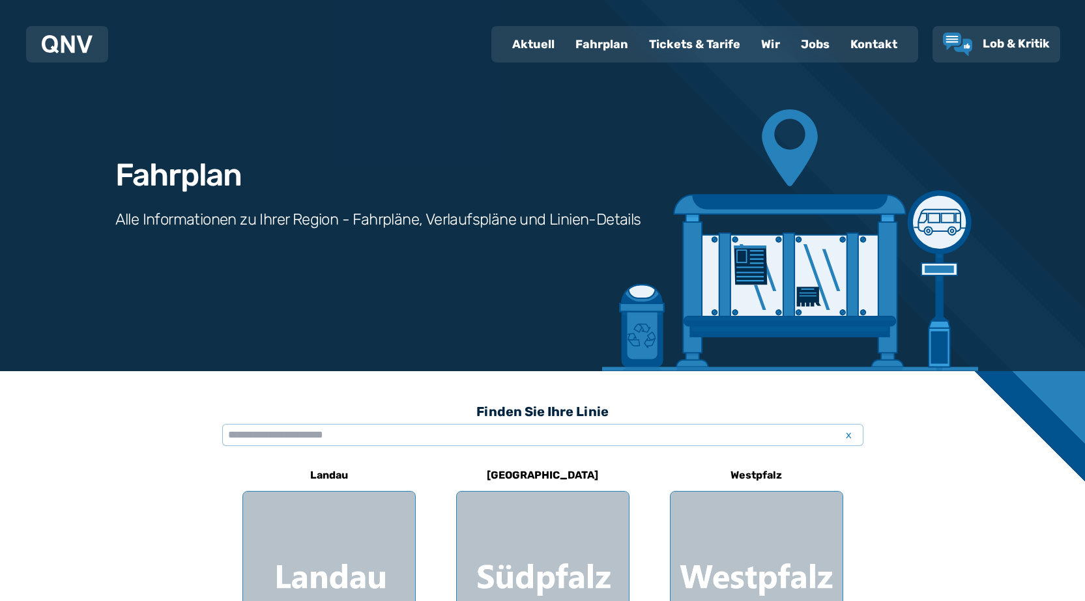
click at [545, 52] on div "Aktuell" at bounding box center [533, 44] width 63 height 34
select select "*"
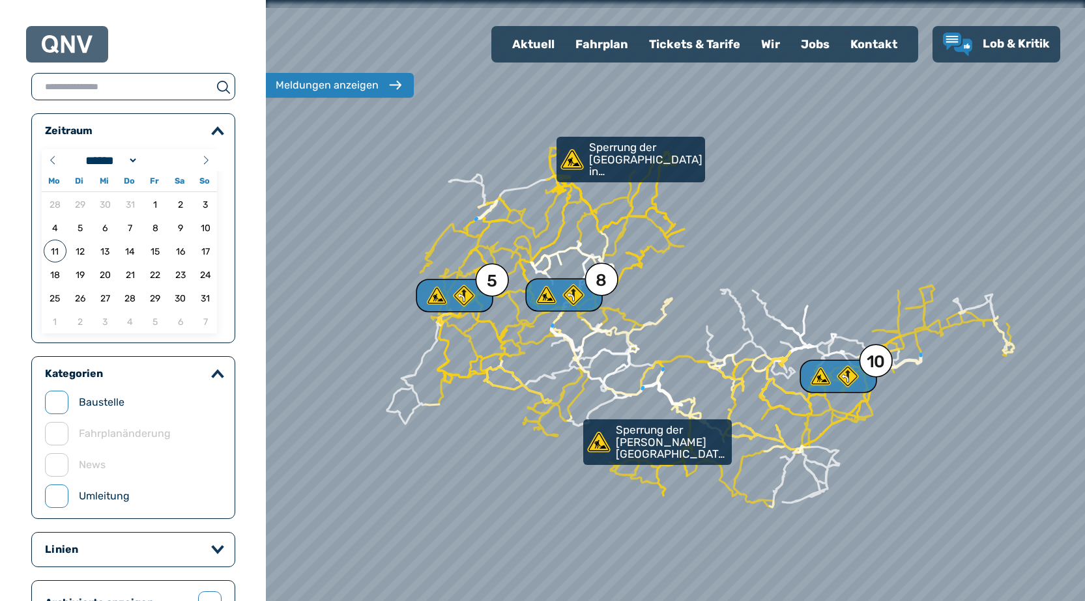
click at [607, 42] on div "Fahrplan" at bounding box center [602, 44] width 74 height 34
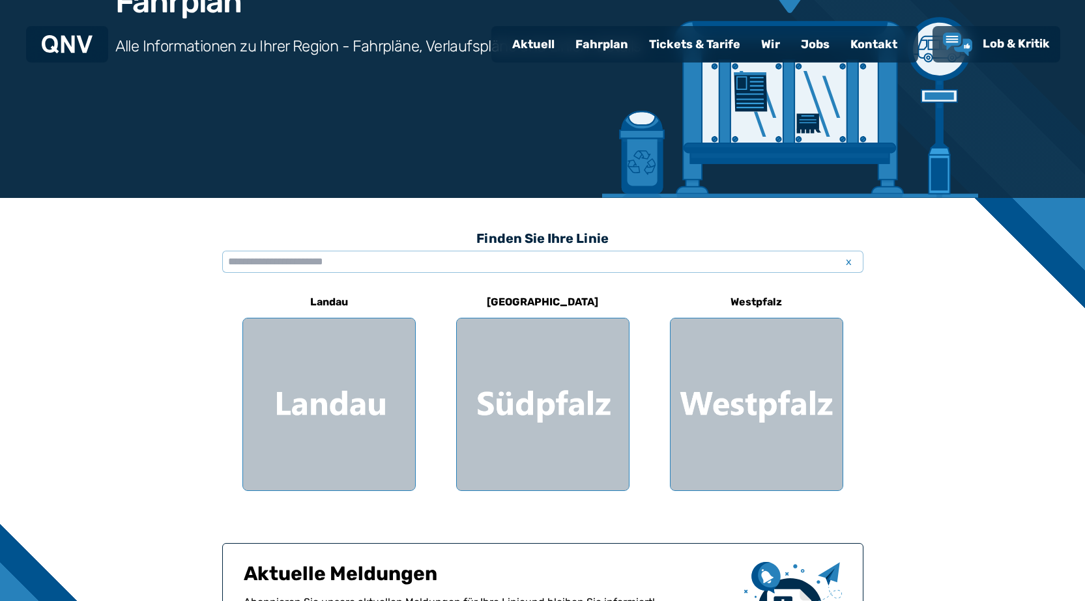
scroll to position [172, 0]
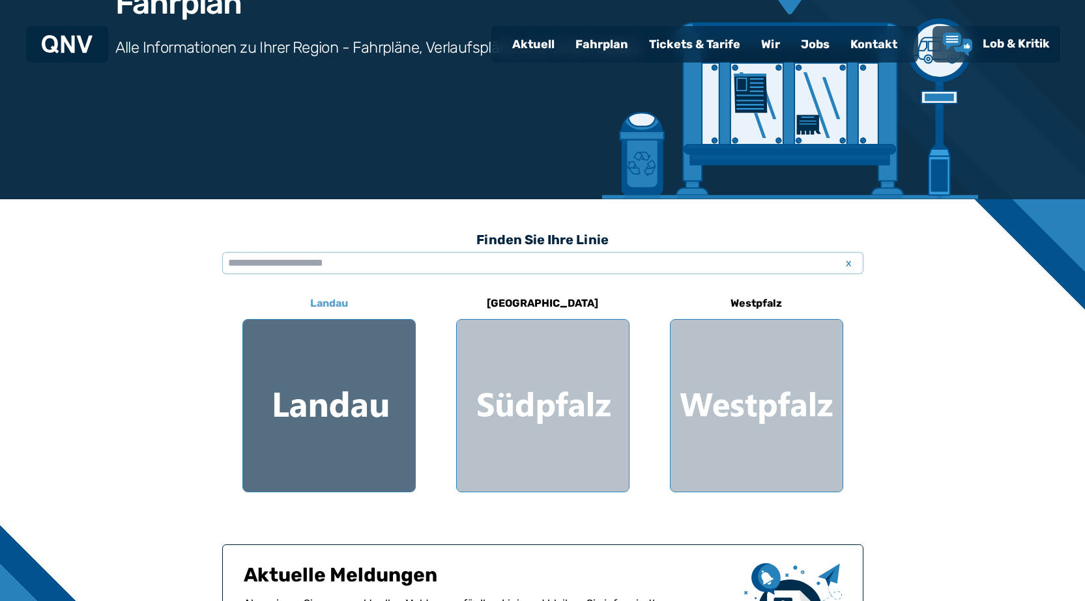
click at [360, 437] on div at bounding box center [329, 406] width 172 height 172
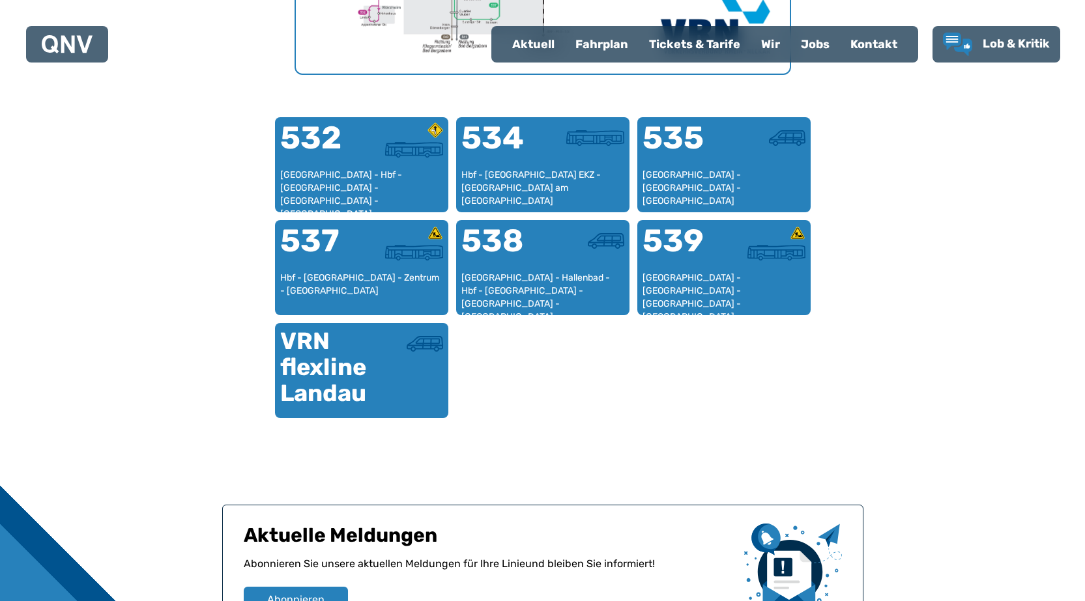
scroll to position [792, 0]
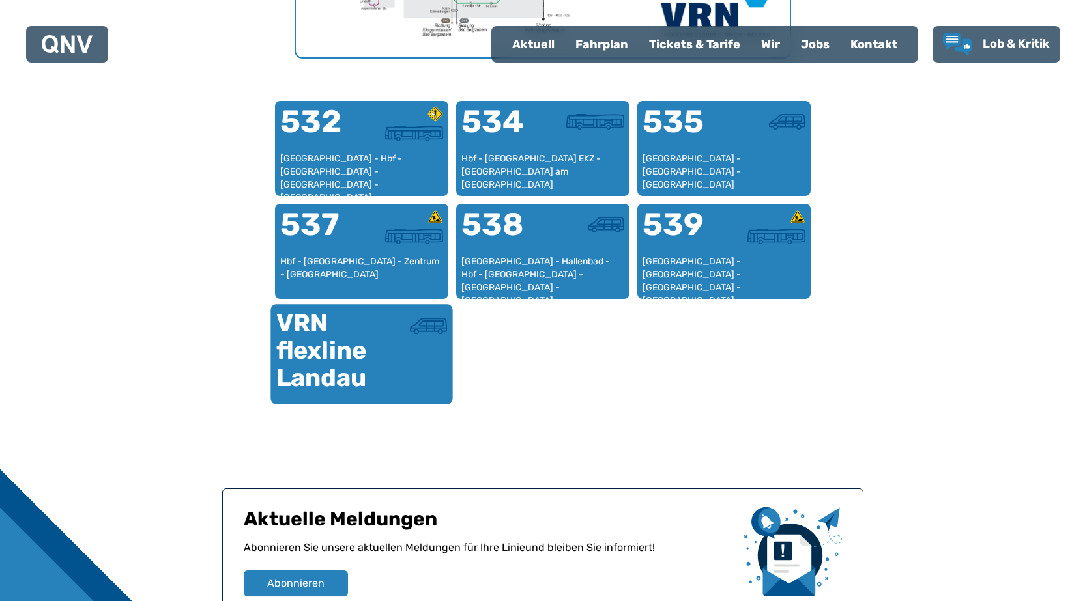
click at [315, 362] on div "VRN flexline Landau" at bounding box center [318, 351] width 85 height 82
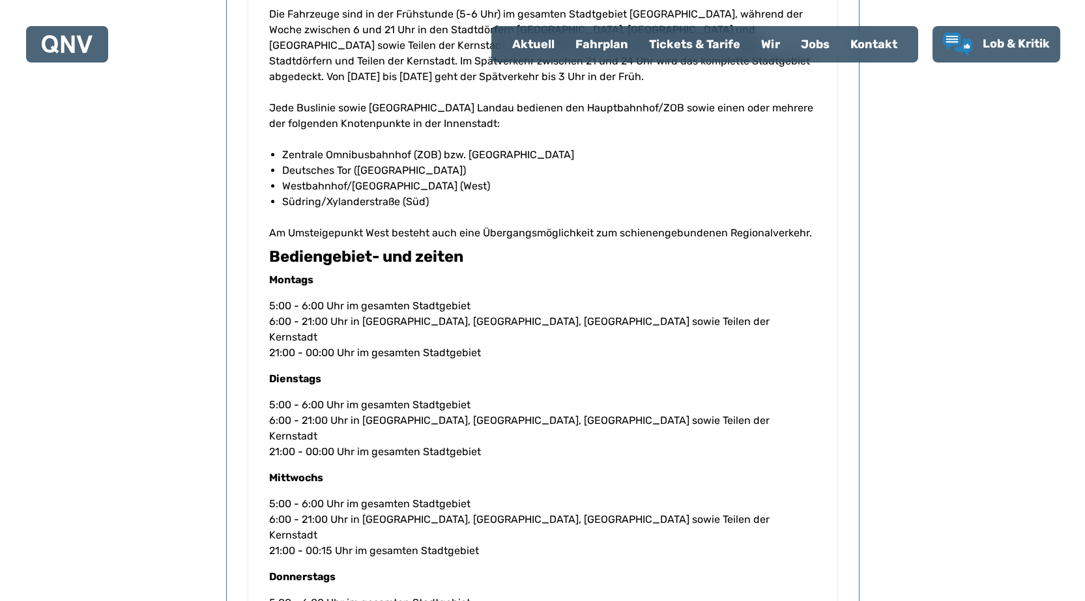
scroll to position [1380, 0]
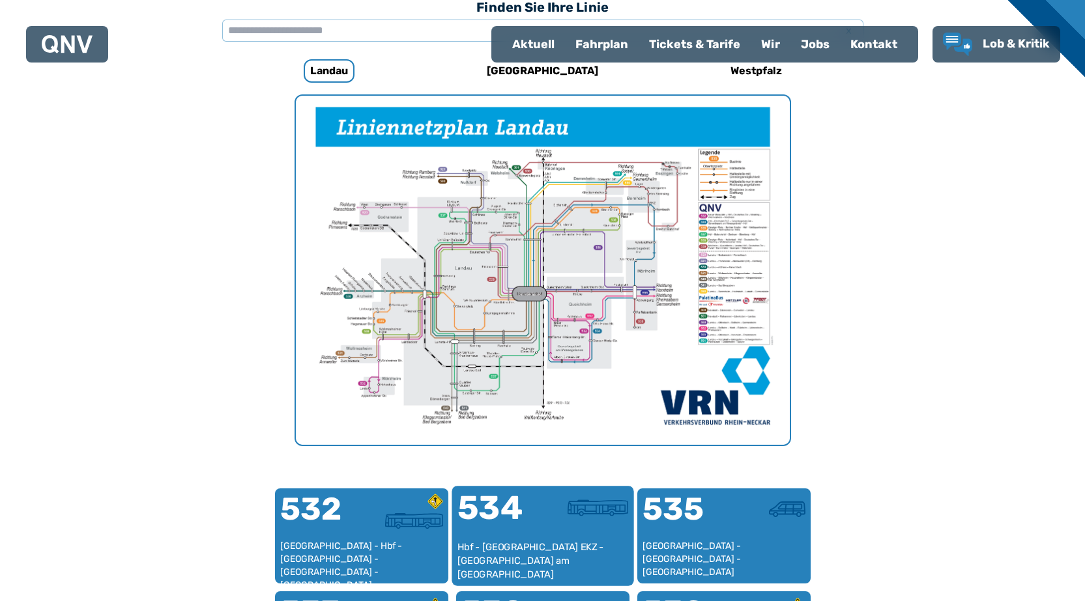
scroll to position [401, 0]
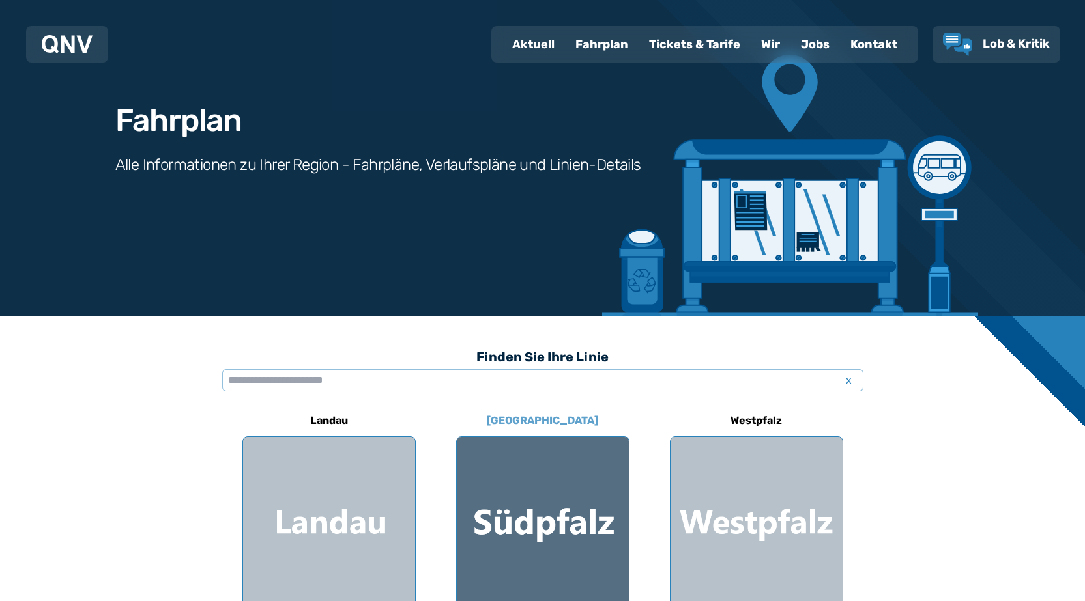
scroll to position [42, 0]
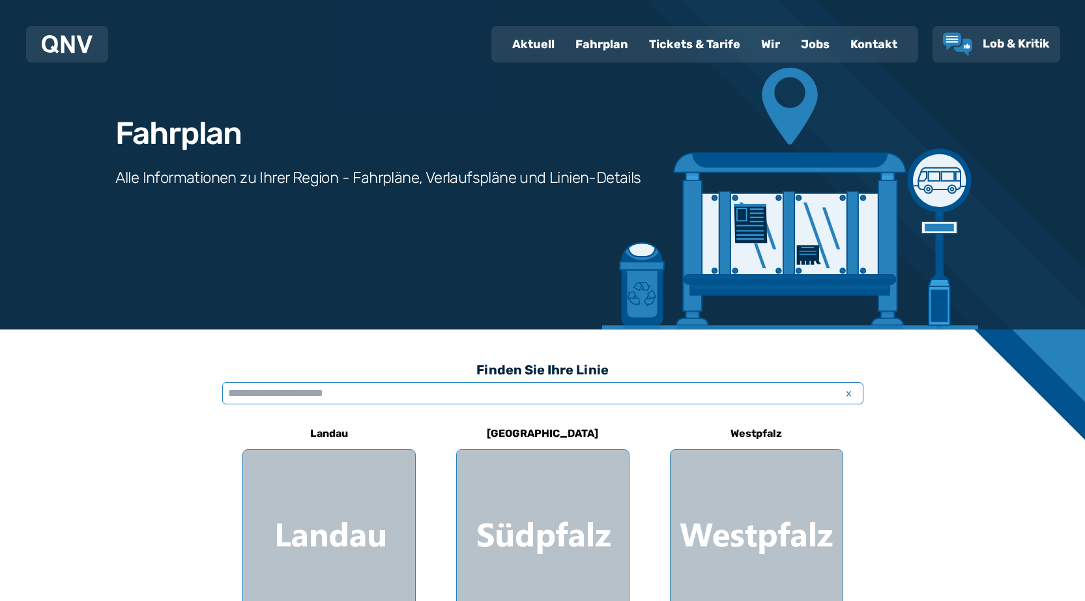
click at [352, 395] on input "text" at bounding box center [542, 393] width 641 height 22
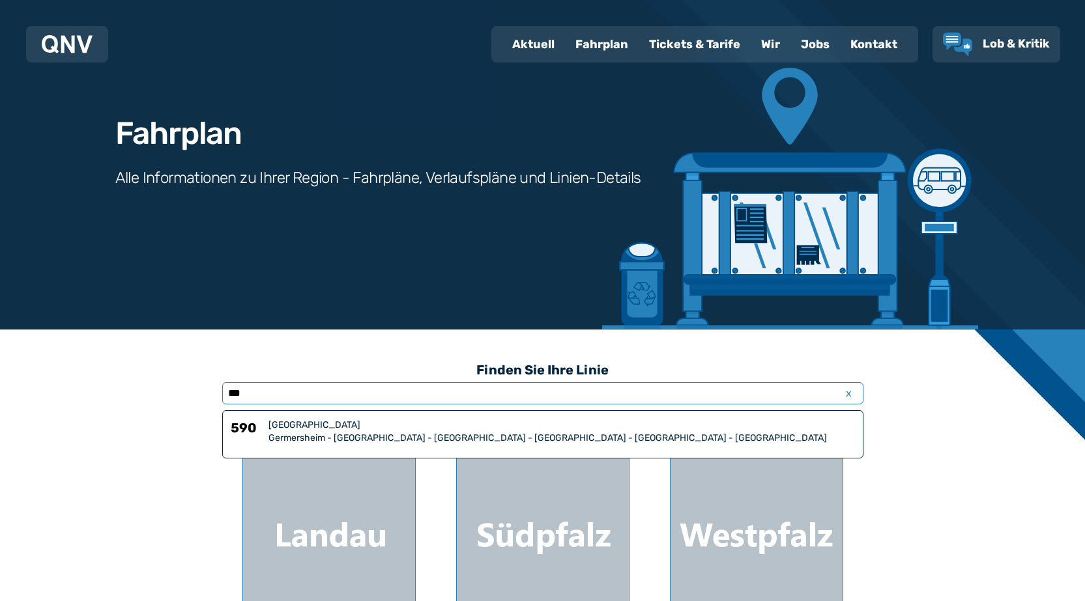
type input "***"
click at [347, 432] on div "Germersheim - [GEOGRAPHIC_DATA] - [GEOGRAPHIC_DATA] - [GEOGRAPHIC_DATA] - [GEOG…" at bounding box center [561, 438] width 586 height 13
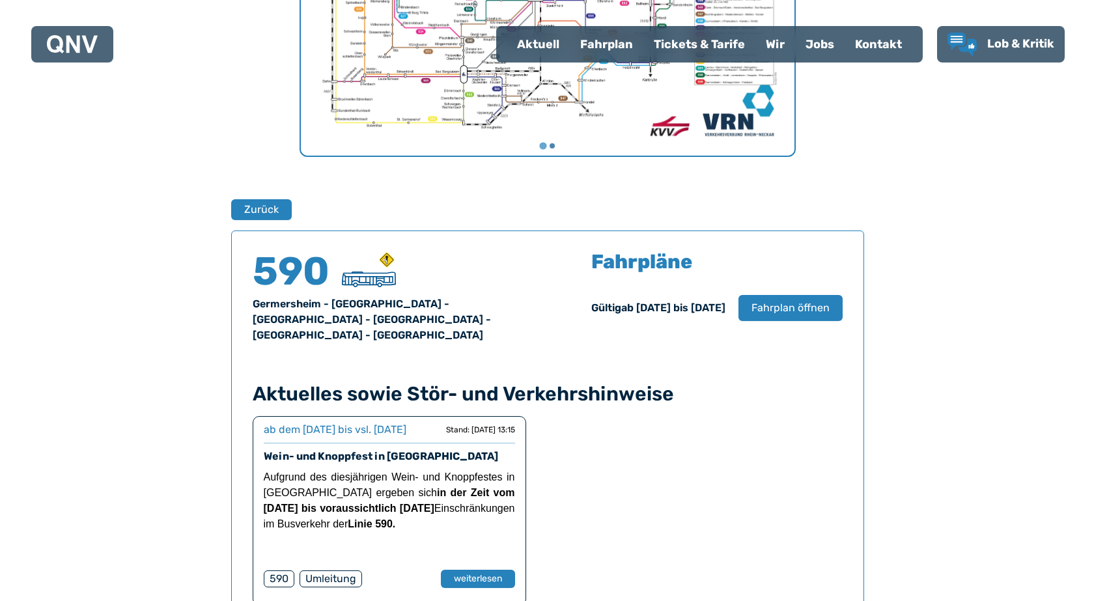
scroll to position [859, 0]
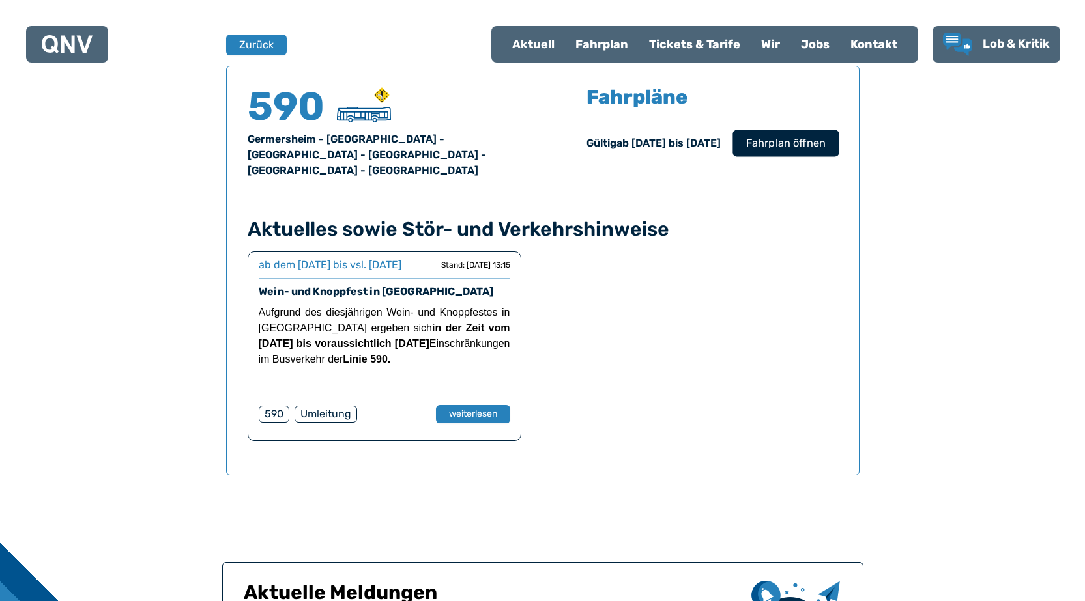
click at [805, 141] on span "Fahrplan öffnen" at bounding box center [784, 143] width 79 height 16
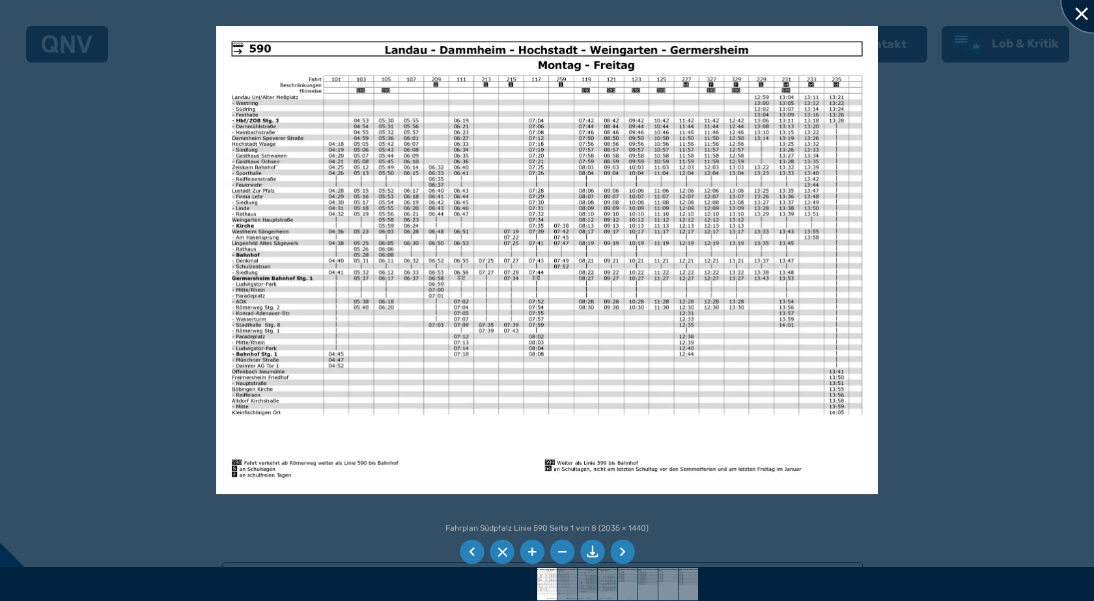
click at [1079, 10] on div at bounding box center [1094, -1] width 65 height 65
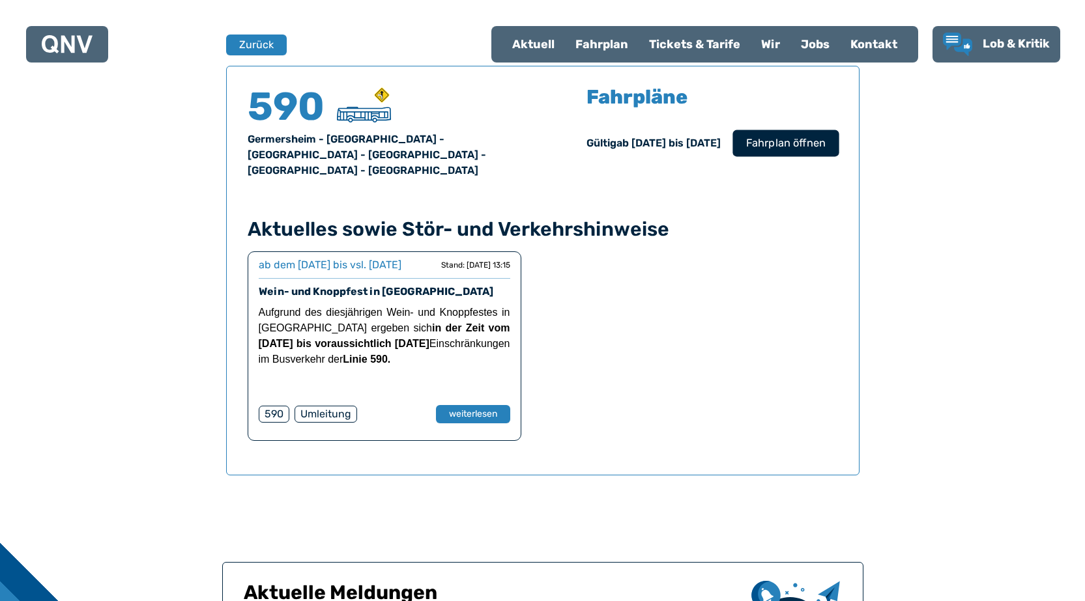
click at [777, 142] on span "Fahrplan öffnen" at bounding box center [784, 143] width 79 height 16
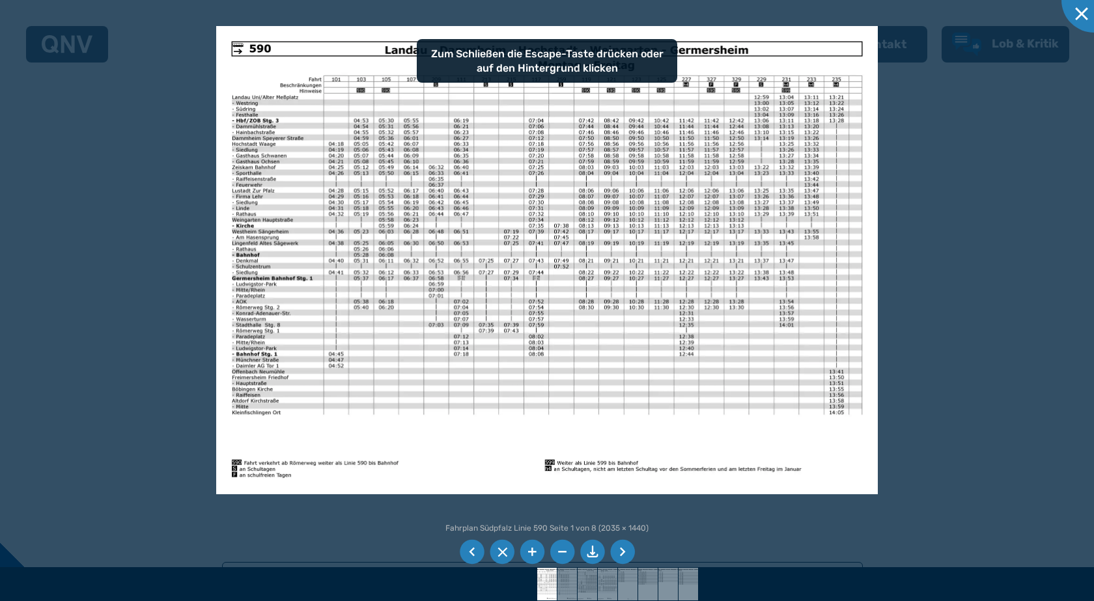
click at [599, 555] on li at bounding box center [592, 552] width 25 height 25
